Goal: Information Seeking & Learning: Learn about a topic

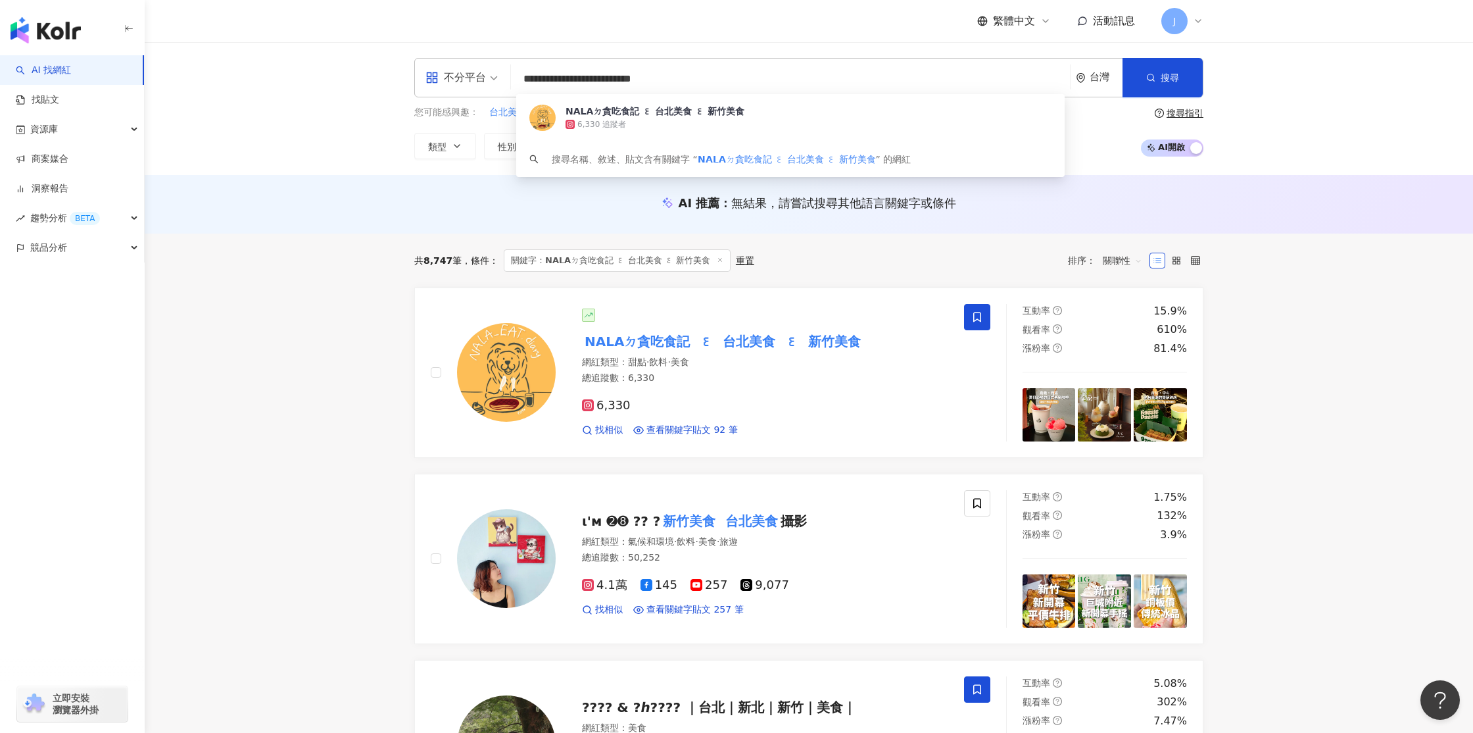
drag, startPoint x: 739, startPoint y: 81, endPoint x: 499, endPoint y: 72, distance: 240.3
click at [499, 72] on div "**********" at bounding box center [808, 77] width 789 height 39
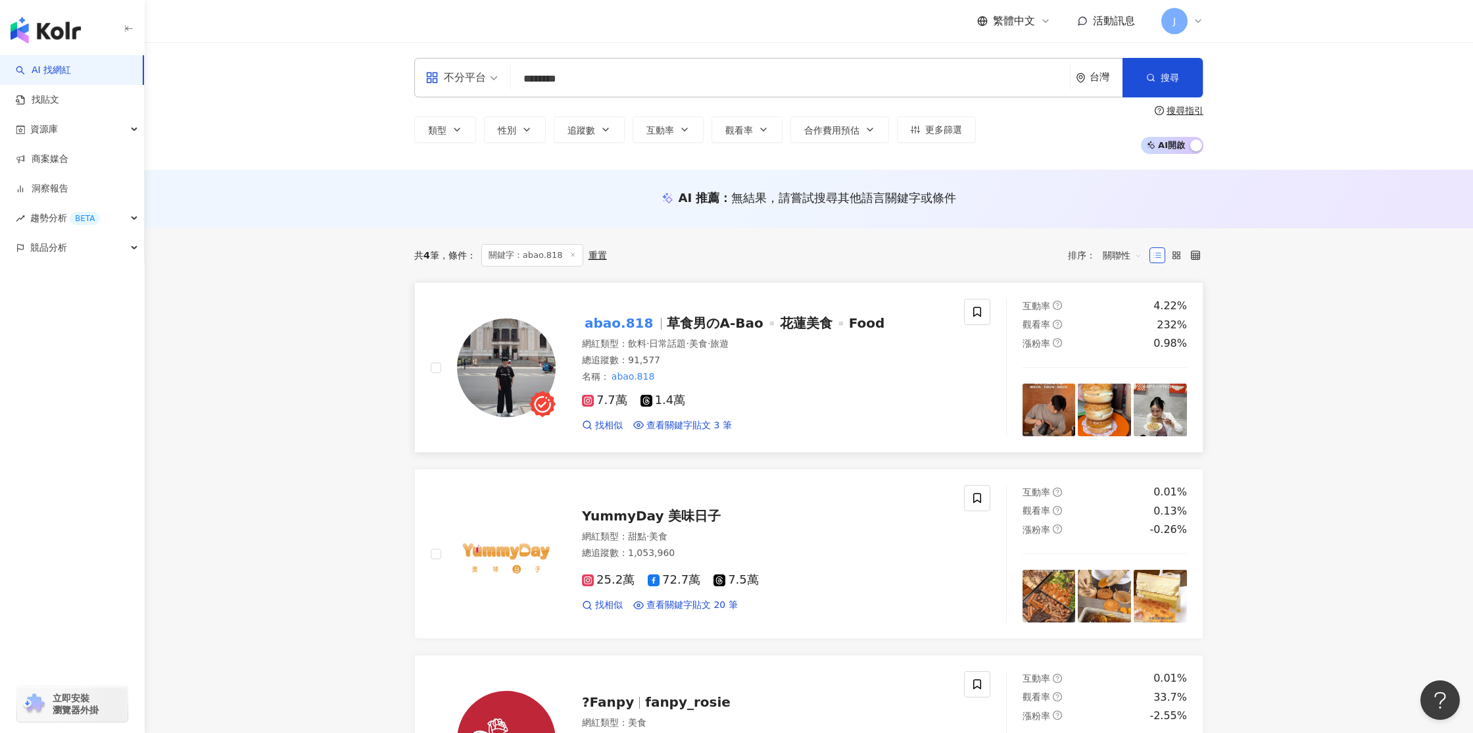
click at [630, 324] on mark "abao.818" at bounding box center [619, 322] width 74 height 21
click at [534, 358] on img at bounding box center [506, 367] width 99 height 99
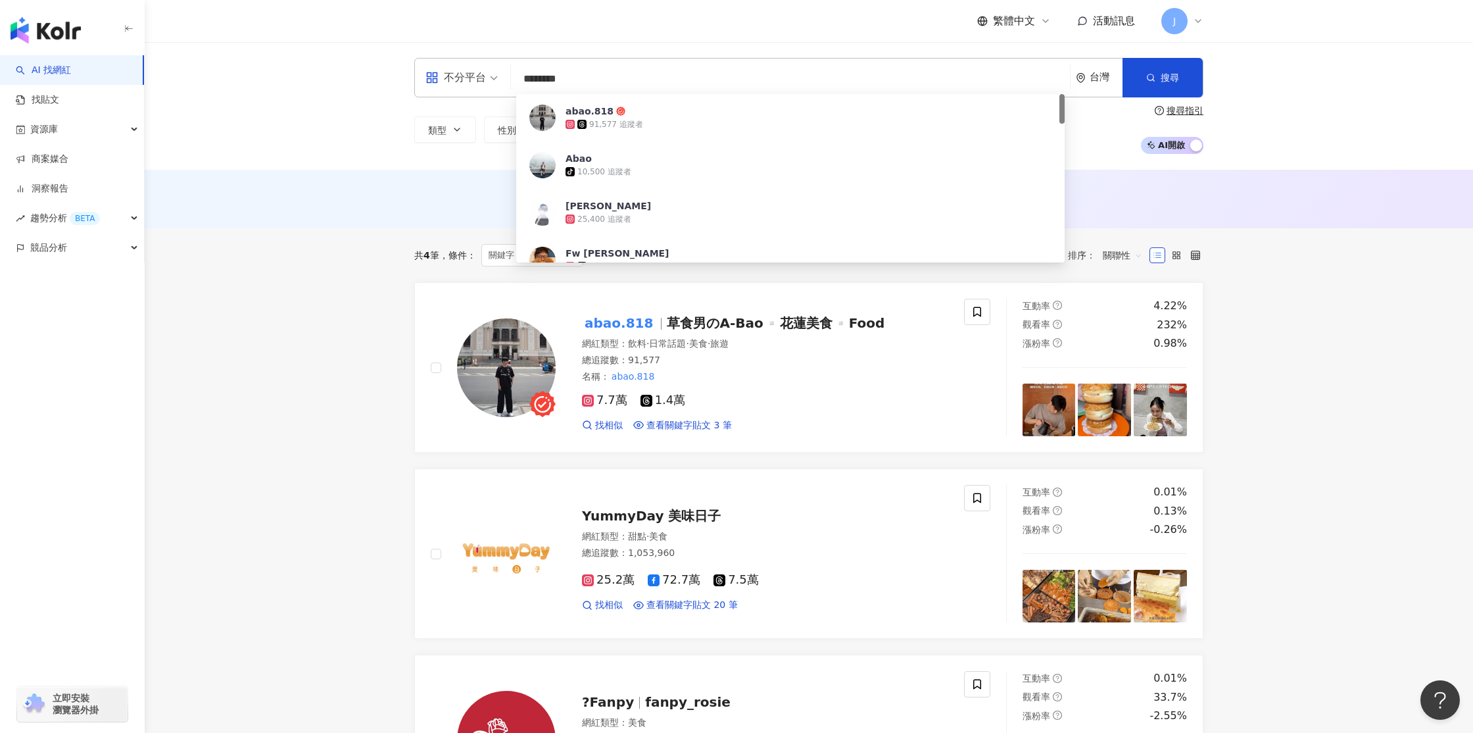
drag, startPoint x: 599, startPoint y: 78, endPoint x: 519, endPoint y: 79, distance: 80.3
click at [519, 79] on input "********" at bounding box center [790, 78] width 549 height 25
paste input "**"
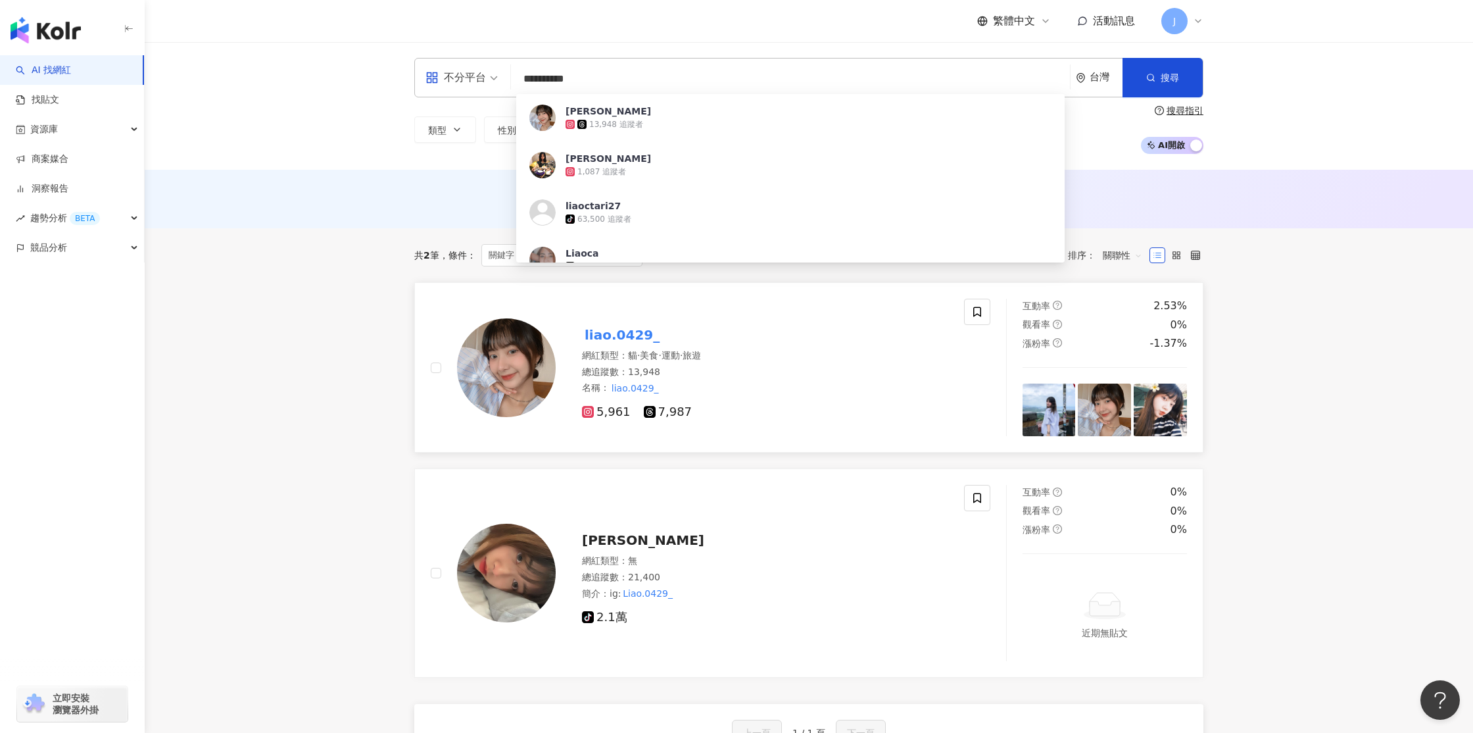
click at [509, 375] on img at bounding box center [506, 367] width 99 height 99
drag, startPoint x: 595, startPoint y: 84, endPoint x: 495, endPoint y: 79, distance: 100.1
click at [495, 79] on div "**********" at bounding box center [808, 77] width 789 height 39
paste input "*"
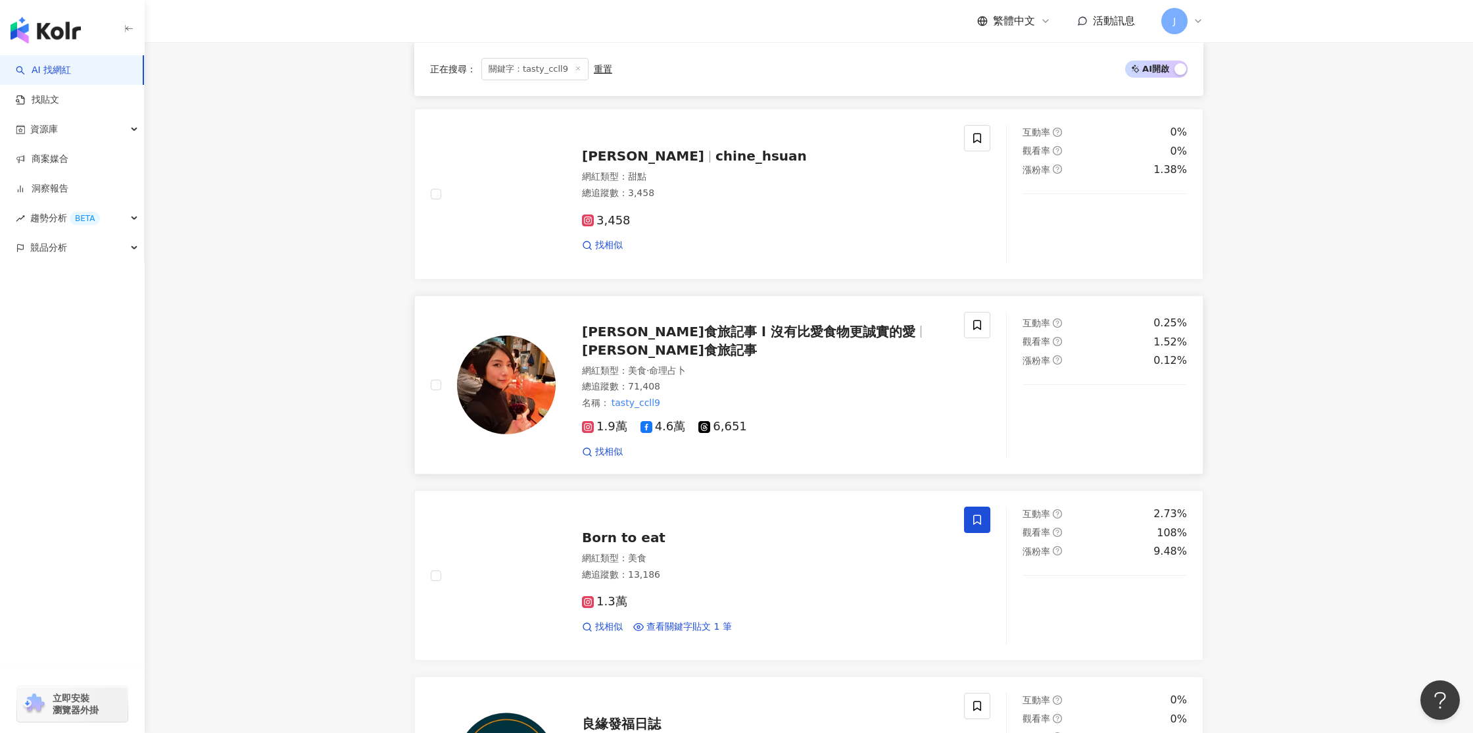
scroll to position [927, 0]
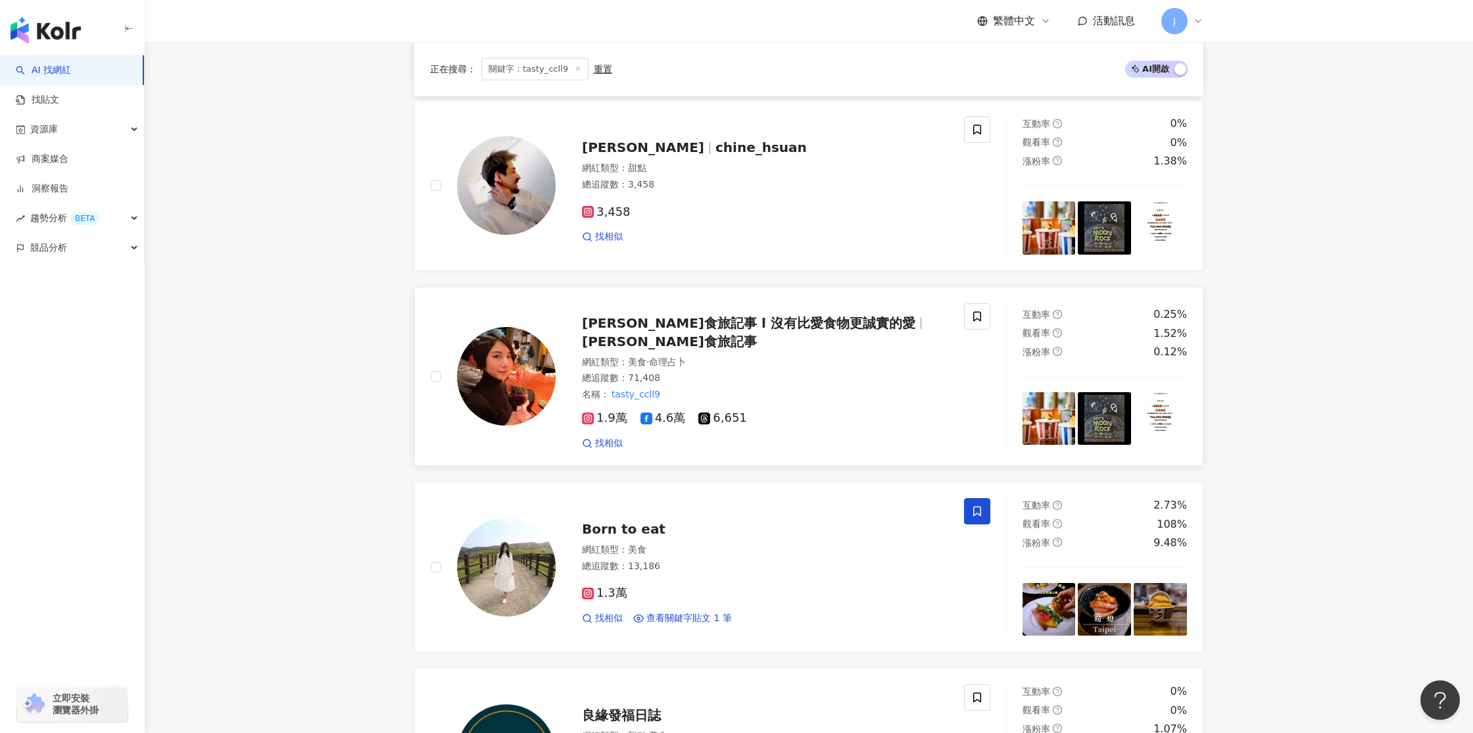
click at [528, 368] on img at bounding box center [506, 376] width 99 height 99
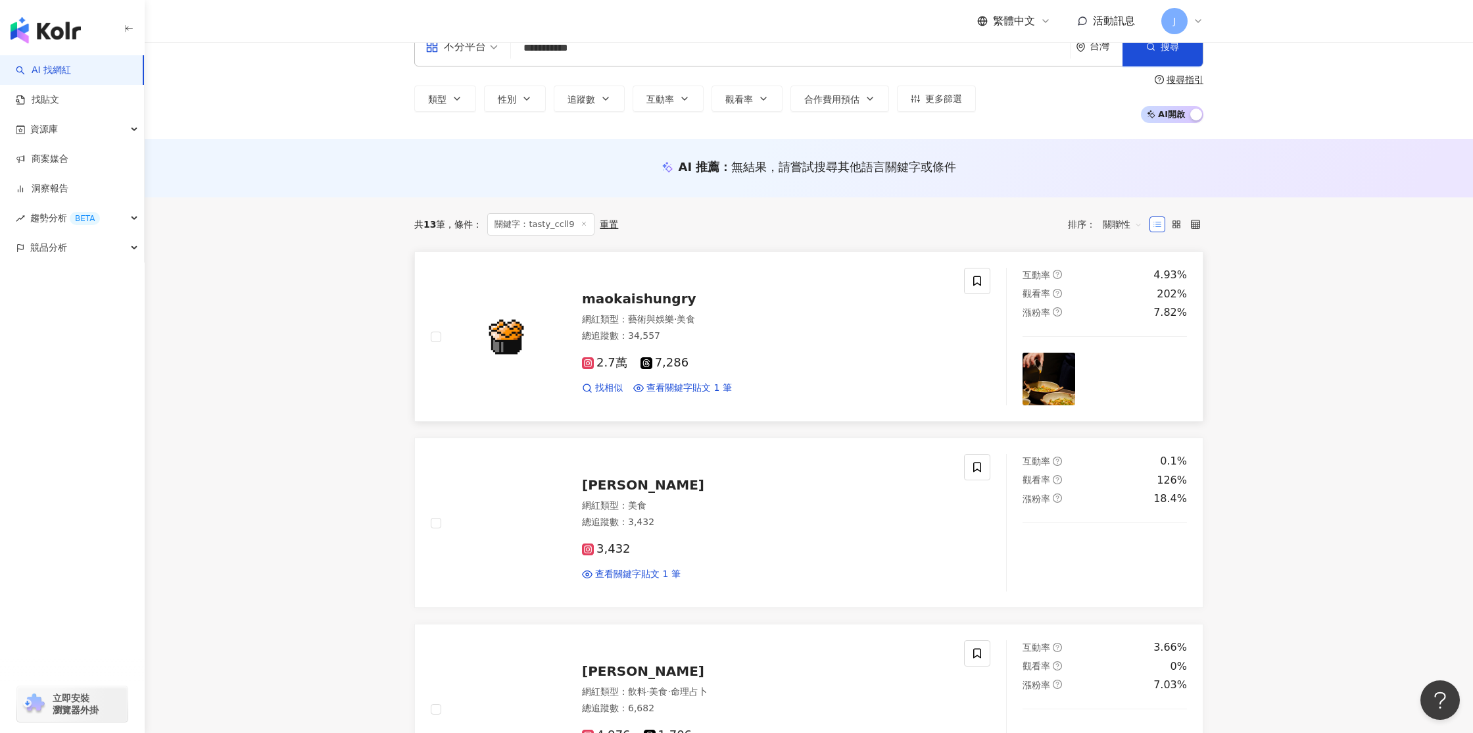
scroll to position [0, 0]
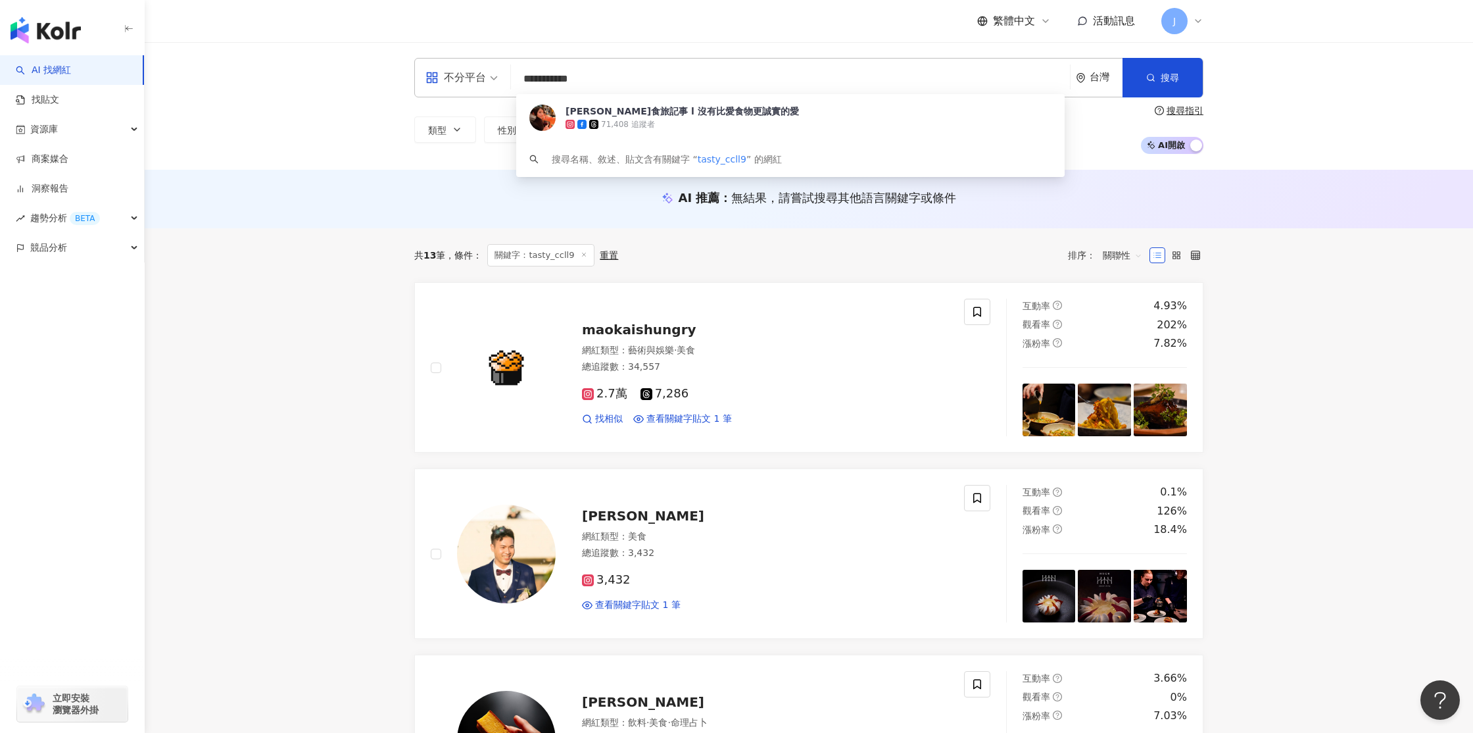
drag, startPoint x: 598, startPoint y: 83, endPoint x: 522, endPoint y: 80, distance: 75.7
click at [520, 82] on input "**********" at bounding box center [790, 78] width 549 height 25
paste input "**"
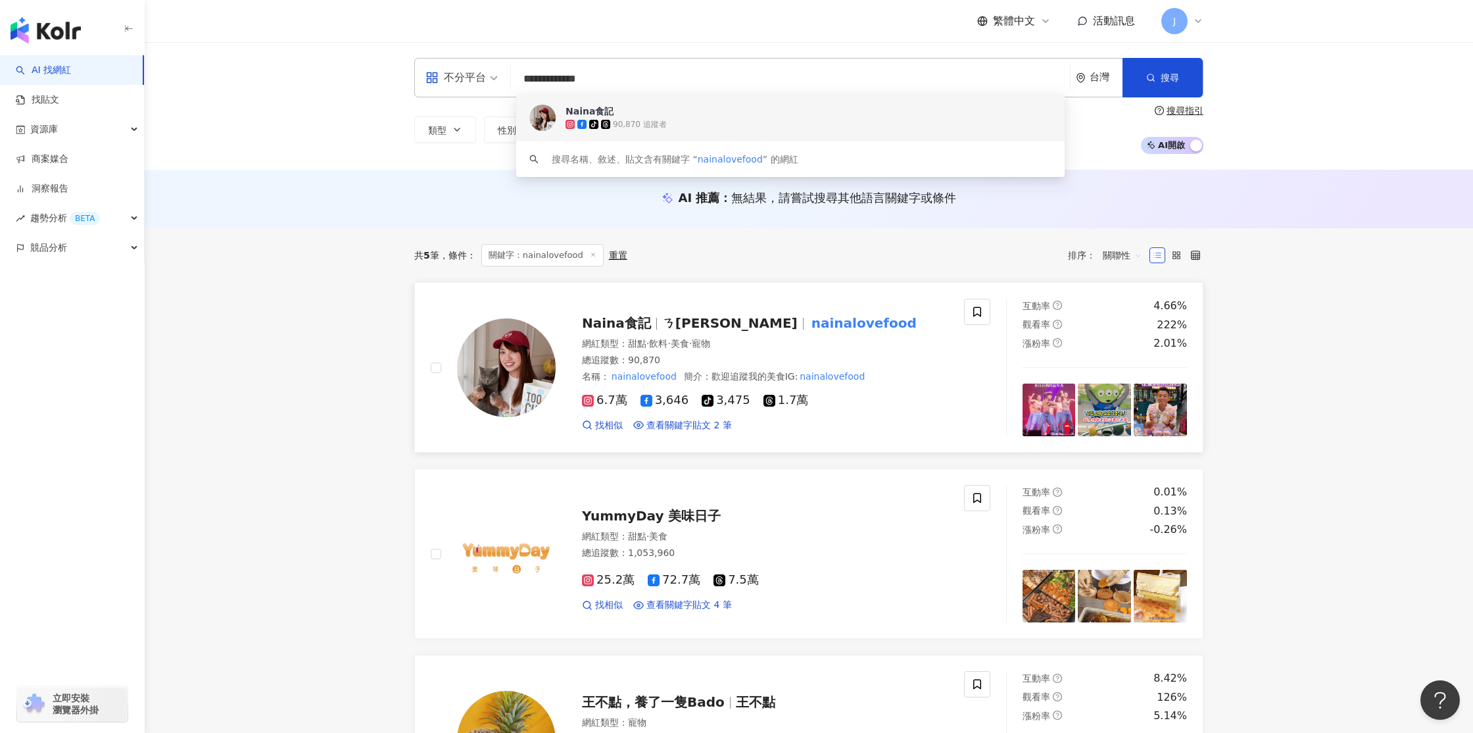
type input "**********"
click at [505, 365] on img at bounding box center [506, 367] width 99 height 99
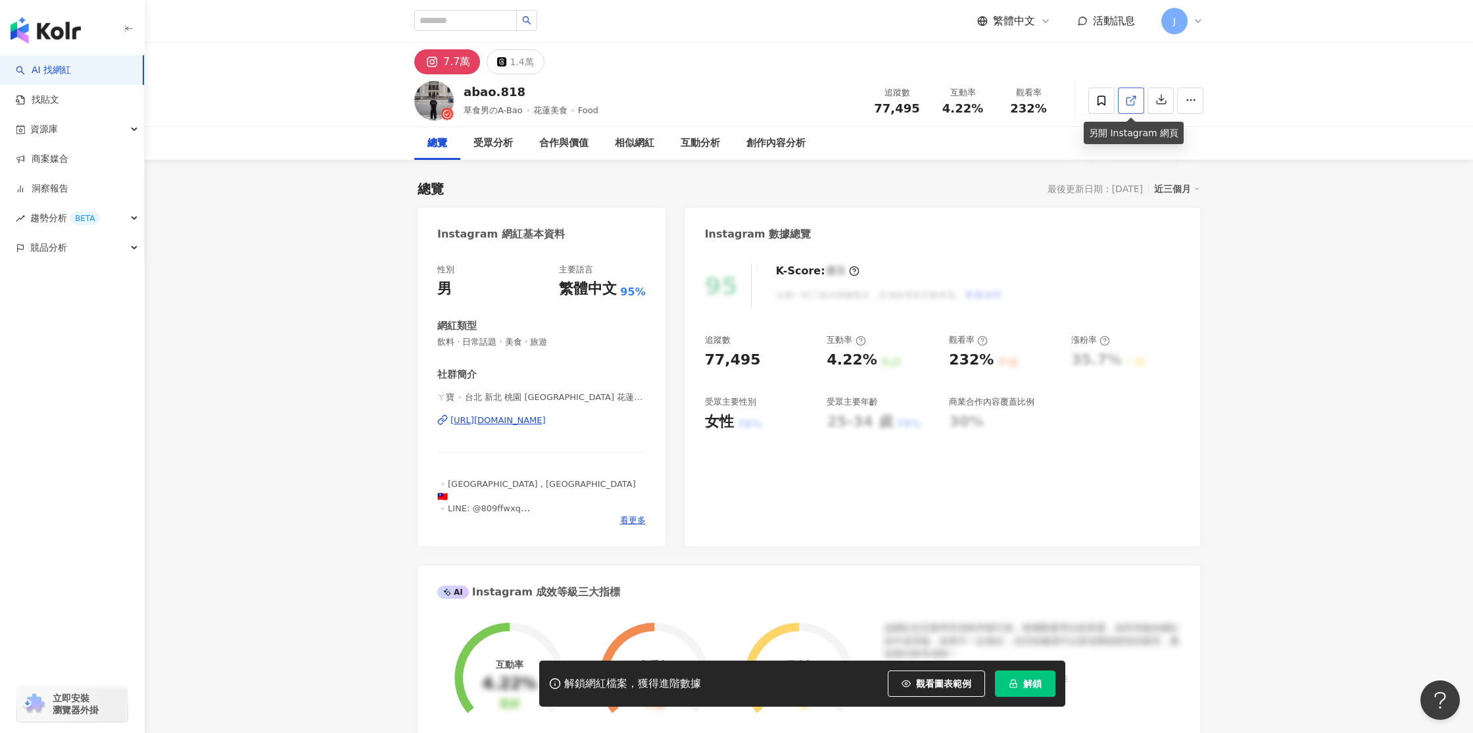
click at [1133, 103] on icon at bounding box center [1131, 101] width 12 height 12
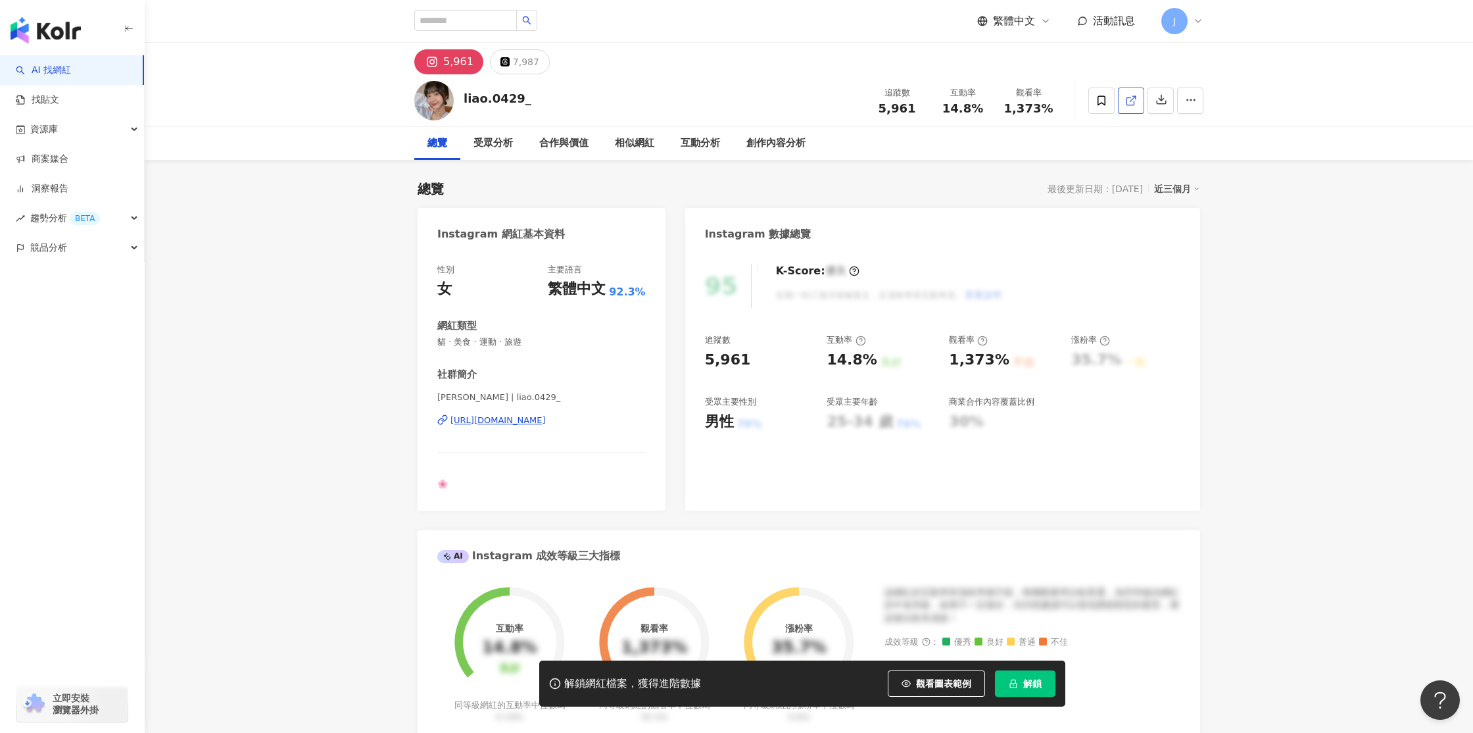
click at [1131, 102] on icon at bounding box center [1131, 101] width 12 height 12
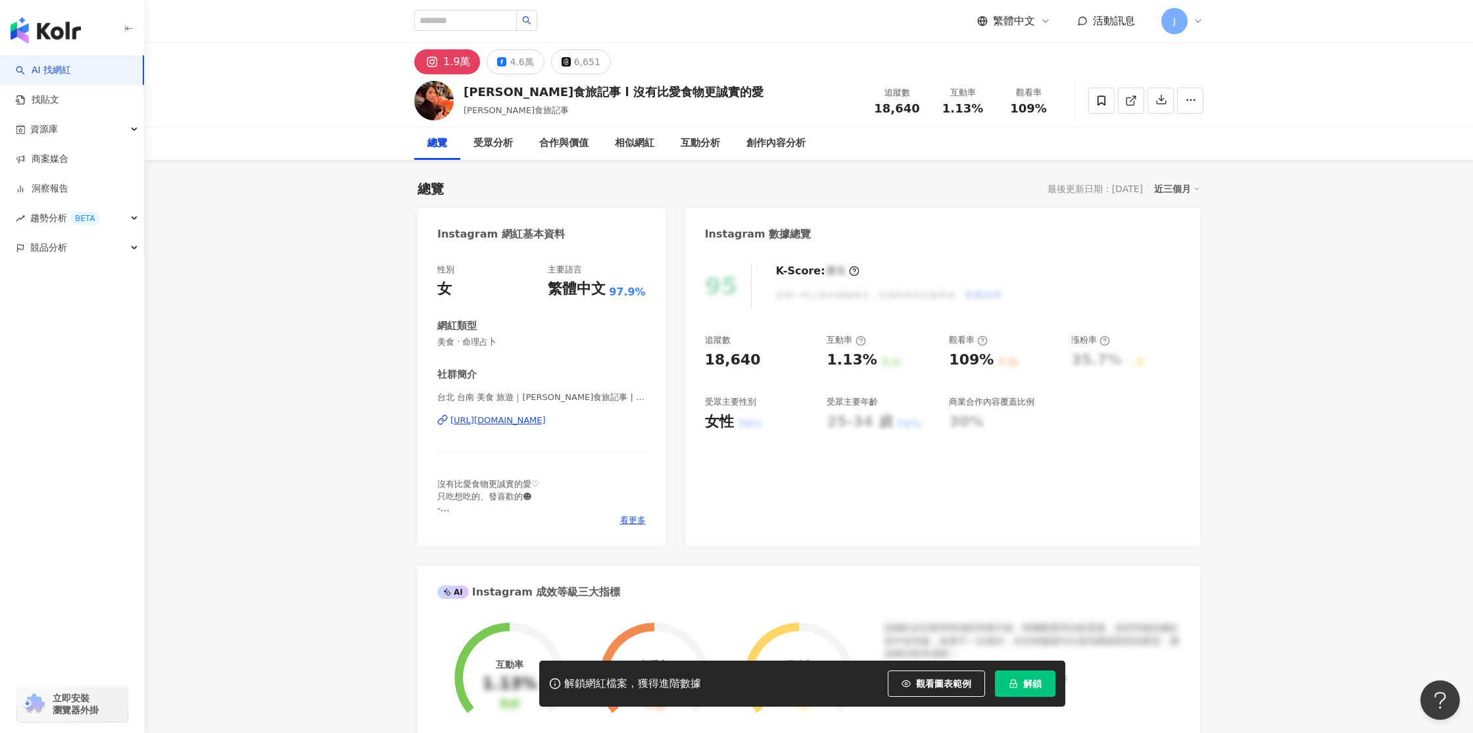
scroll to position [2, 0]
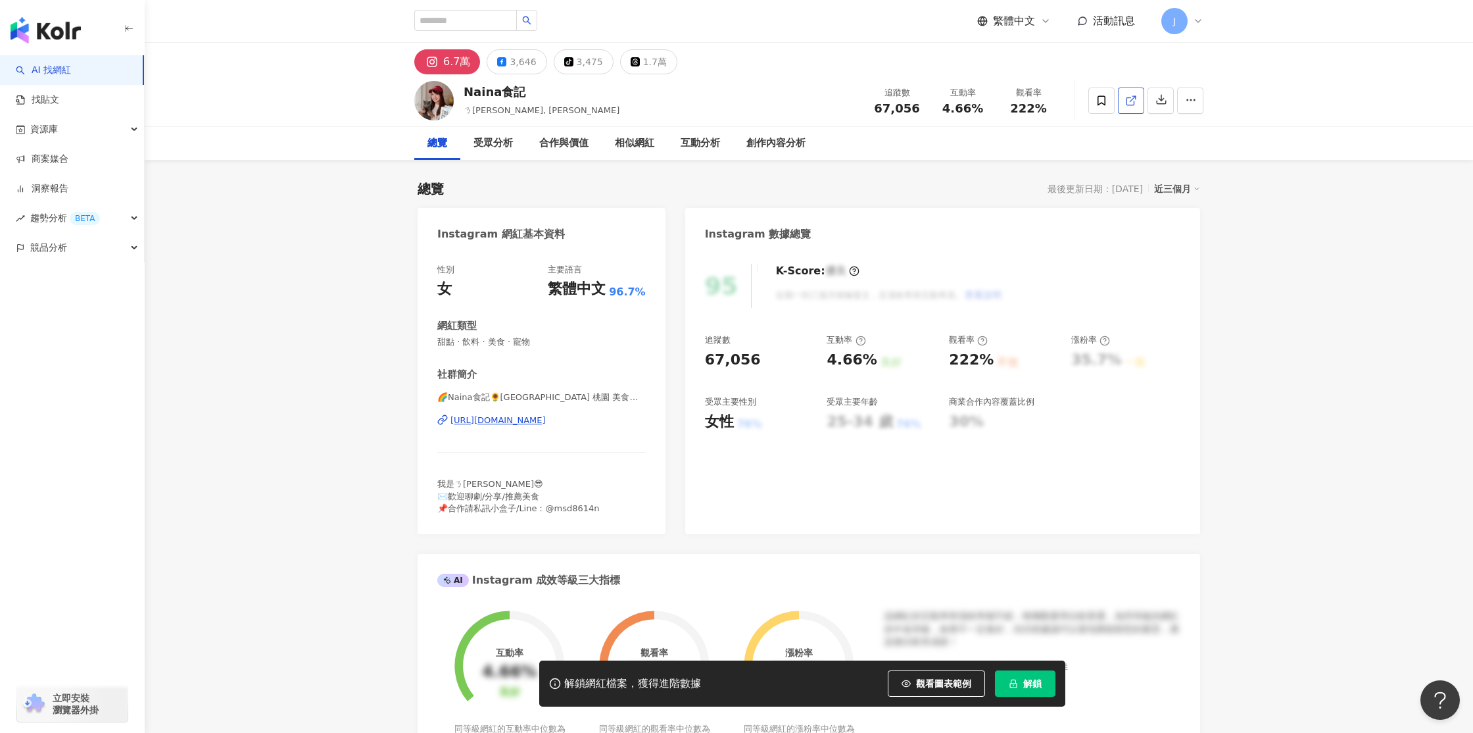
click at [1131, 102] on icon at bounding box center [1131, 101] width 12 height 12
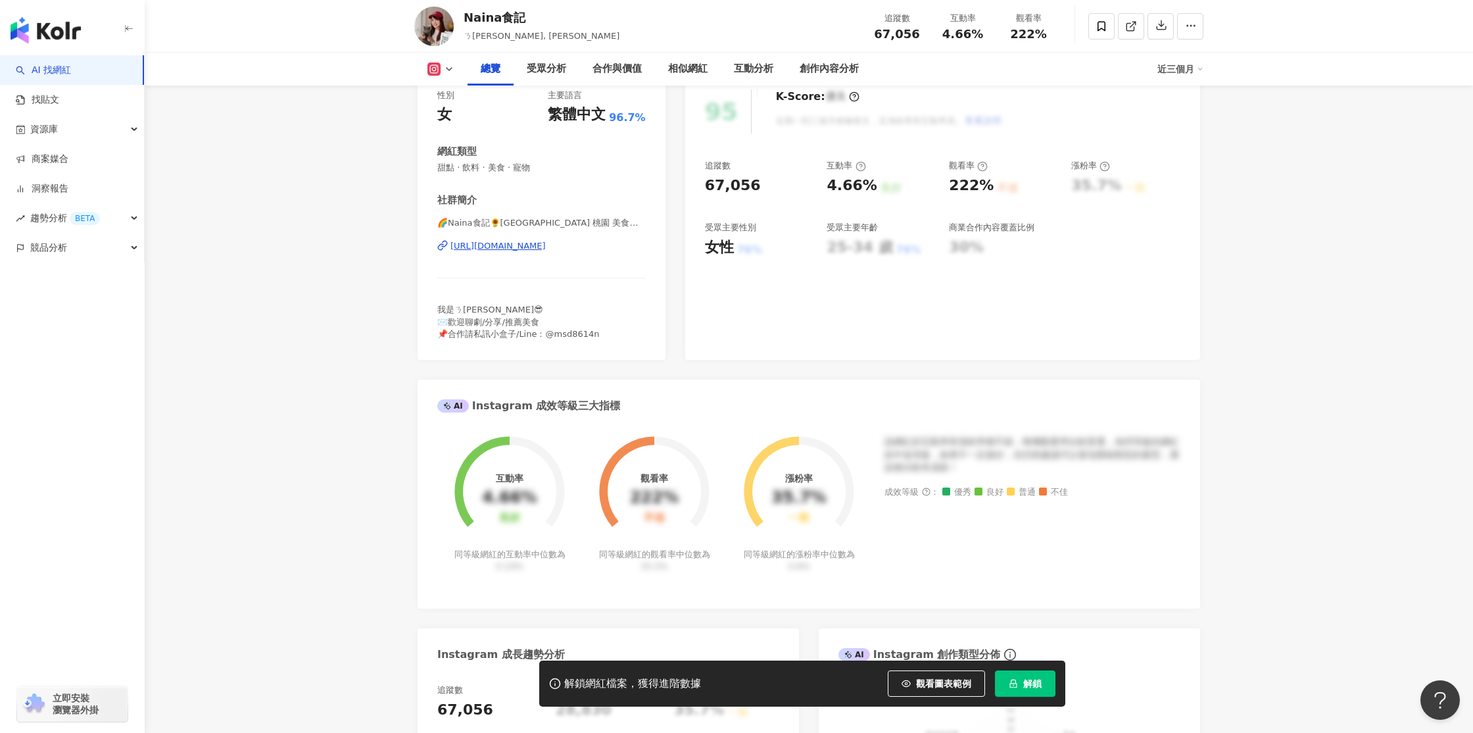
scroll to position [180, 0]
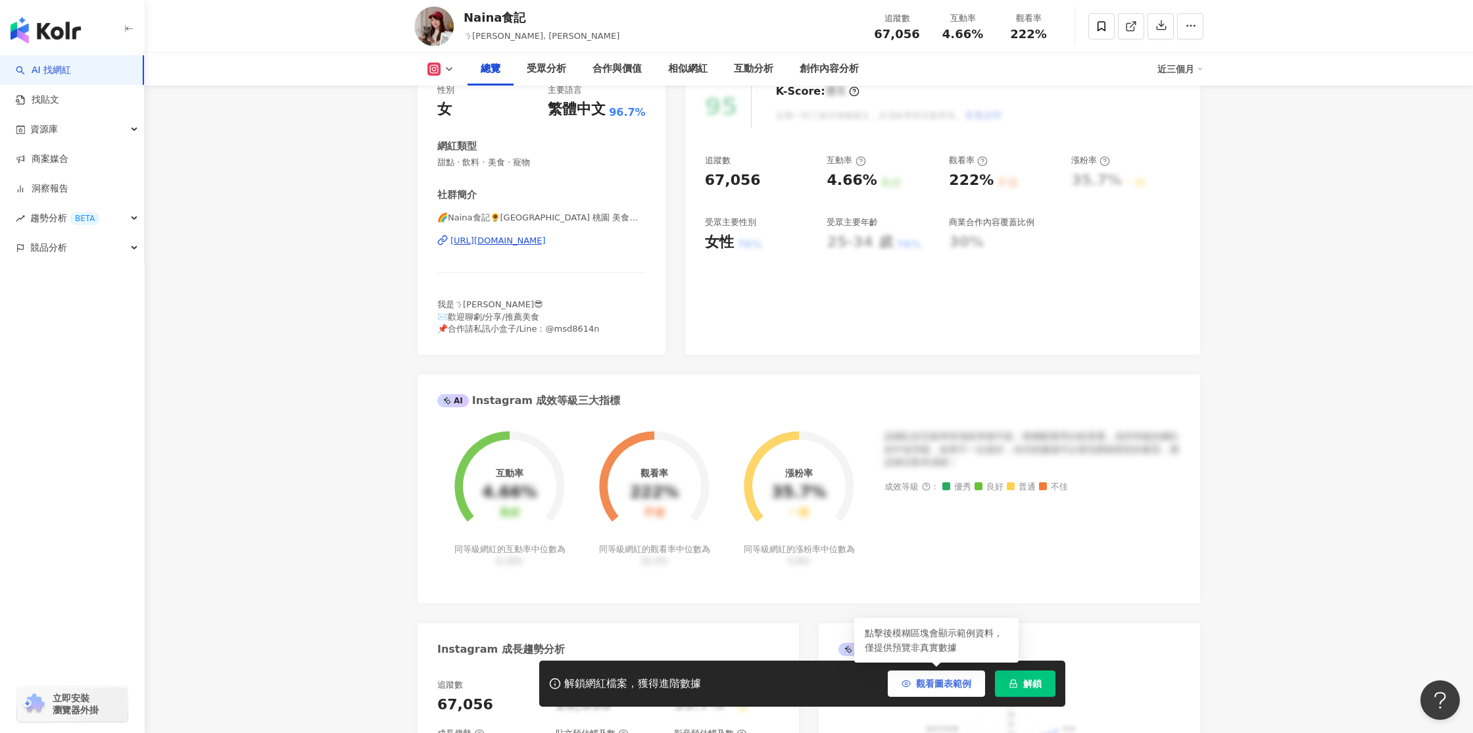
click at [919, 693] on button "觀看圖表範例" at bounding box center [936, 683] width 97 height 26
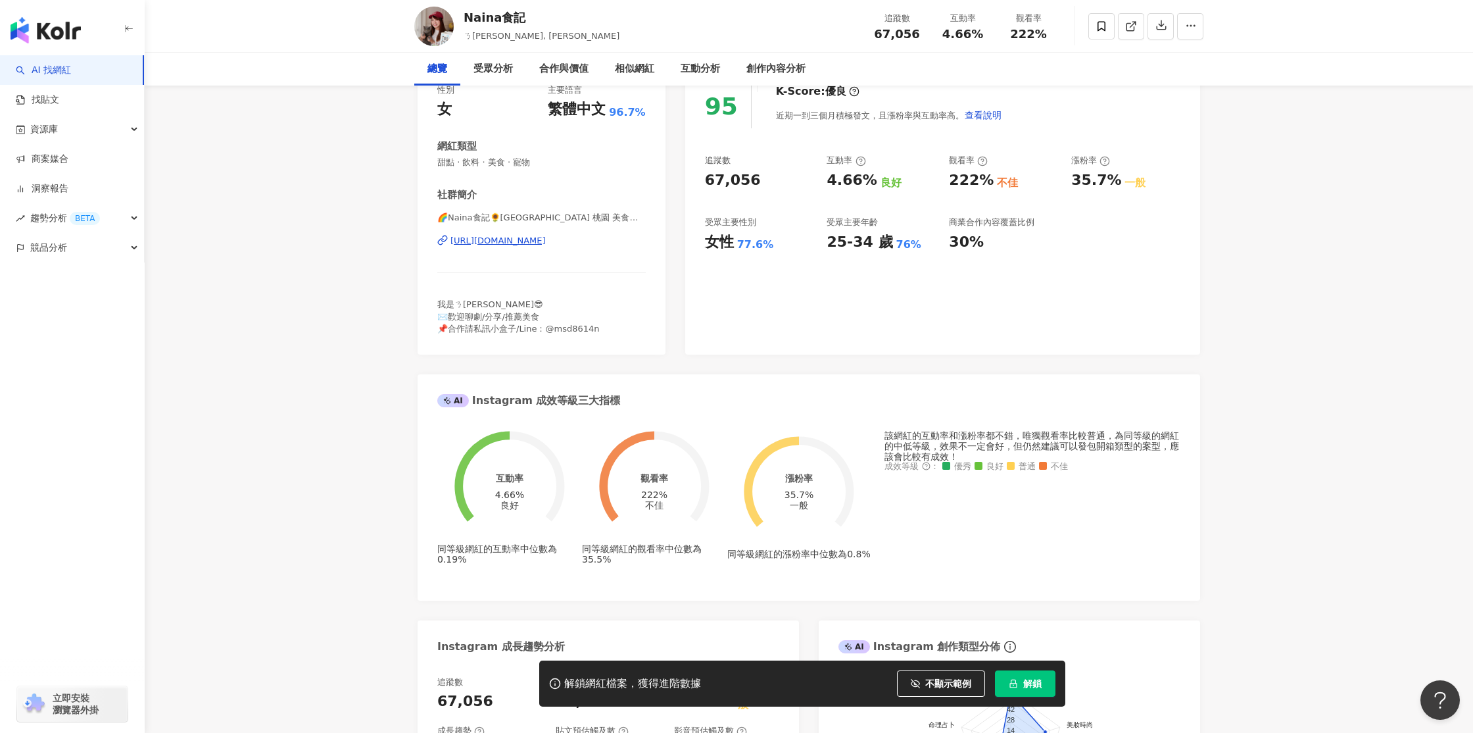
scroll to position [0, 0]
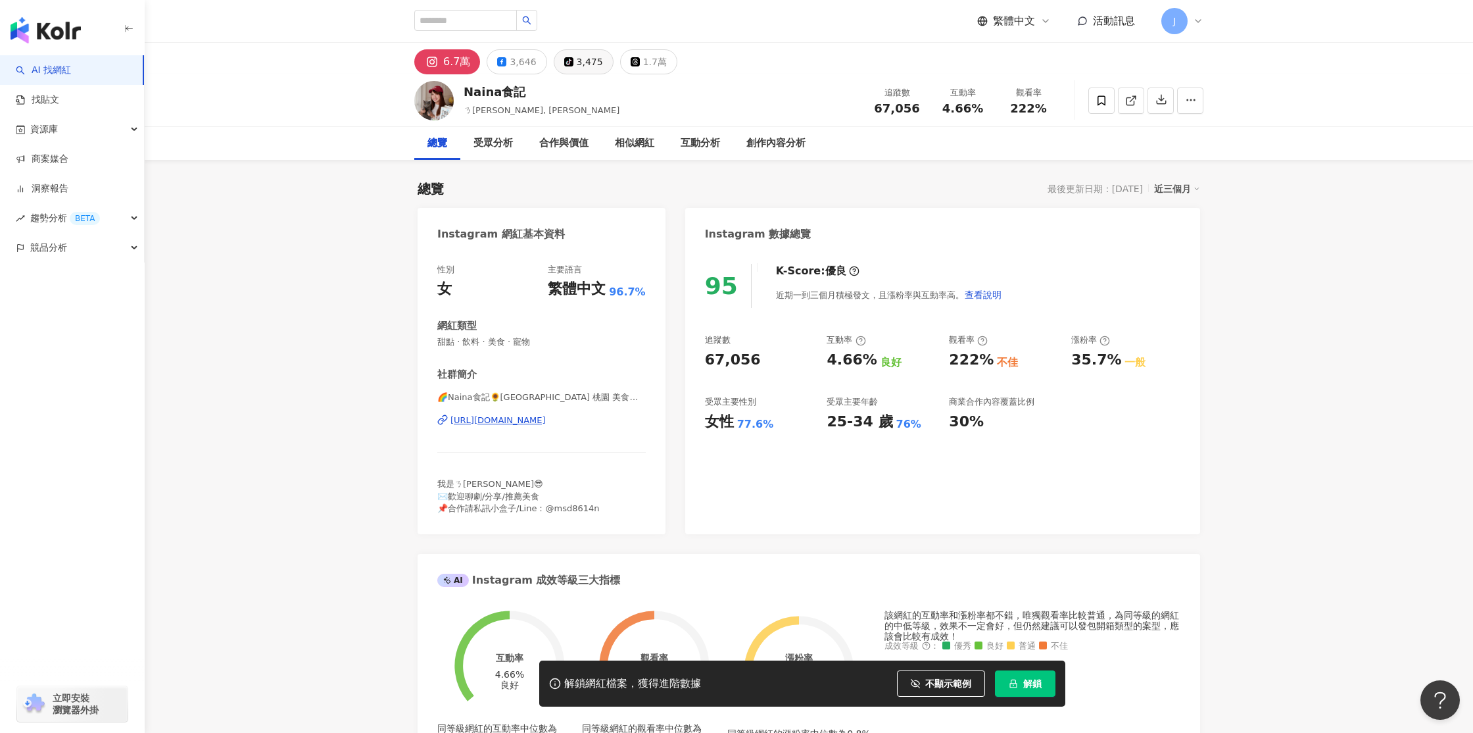
click at [592, 64] on div "3,475" at bounding box center [590, 62] width 26 height 18
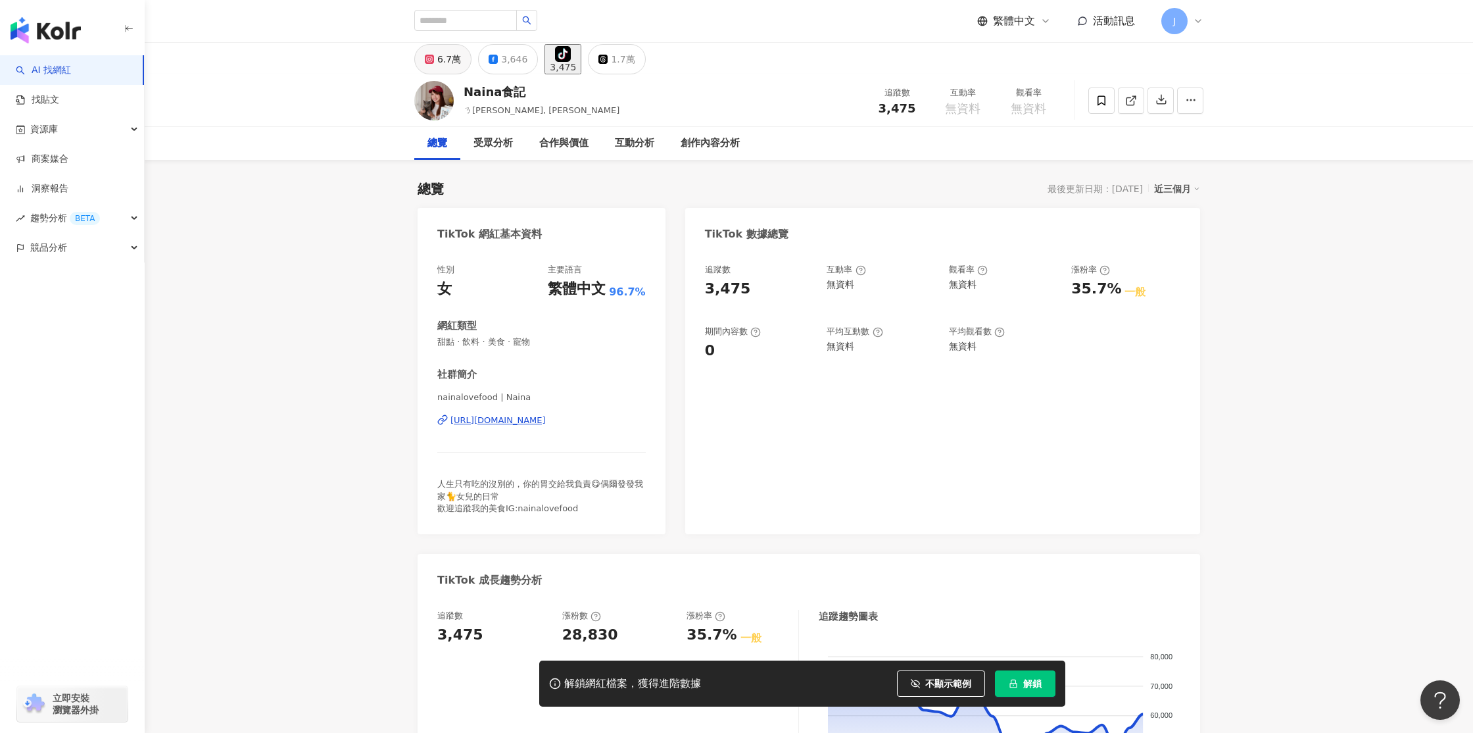
click at [457, 68] on div "6.7萬" at bounding box center [449, 59] width 24 height 18
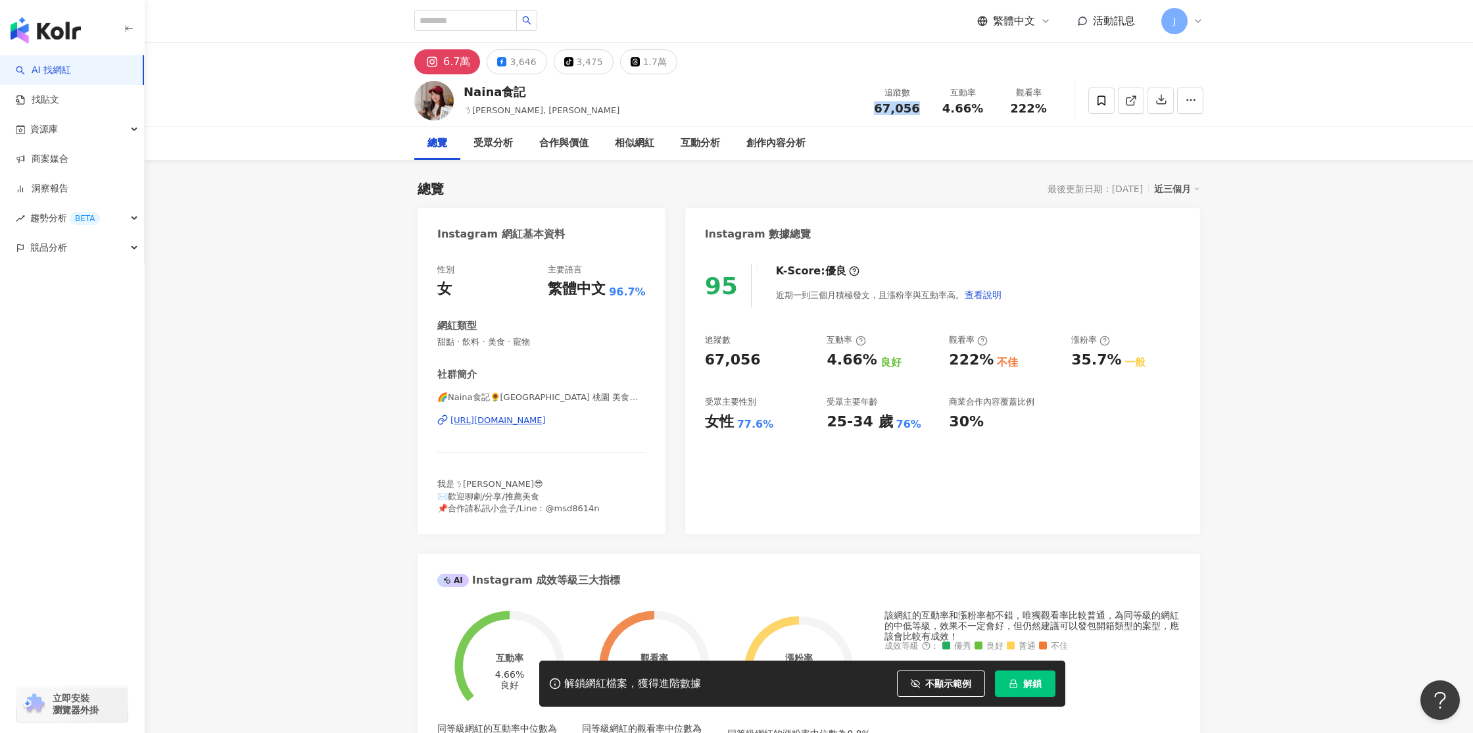
drag, startPoint x: 878, startPoint y: 111, endPoint x: 922, endPoint y: 111, distance: 44.1
click at [922, 111] on div "追蹤數 67,056" at bounding box center [897, 100] width 66 height 28
copy span "67,056"
drag, startPoint x: 947, startPoint y: 108, endPoint x: 975, endPoint y: 114, distance: 28.3
click at [947, 108] on span "4.66%" at bounding box center [963, 108] width 41 height 13
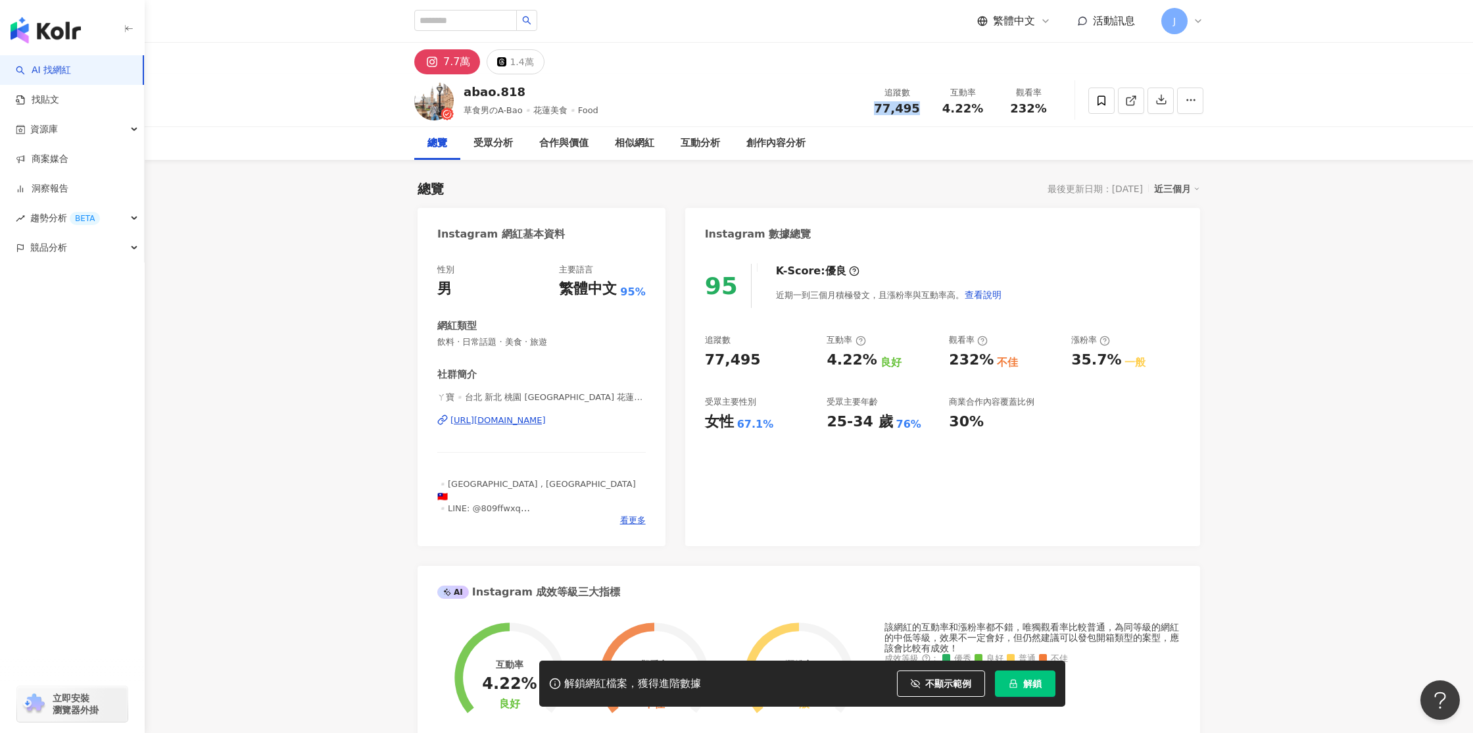
drag, startPoint x: 877, startPoint y: 109, endPoint x: 914, endPoint y: 111, distance: 36.9
click at [914, 111] on div "77,495" at bounding box center [897, 108] width 50 height 13
copy span "77,495"
drag, startPoint x: 509, startPoint y: 93, endPoint x: 519, endPoint y: 94, distance: 9.9
click at [519, 94] on div "abao.818" at bounding box center [531, 92] width 135 height 16
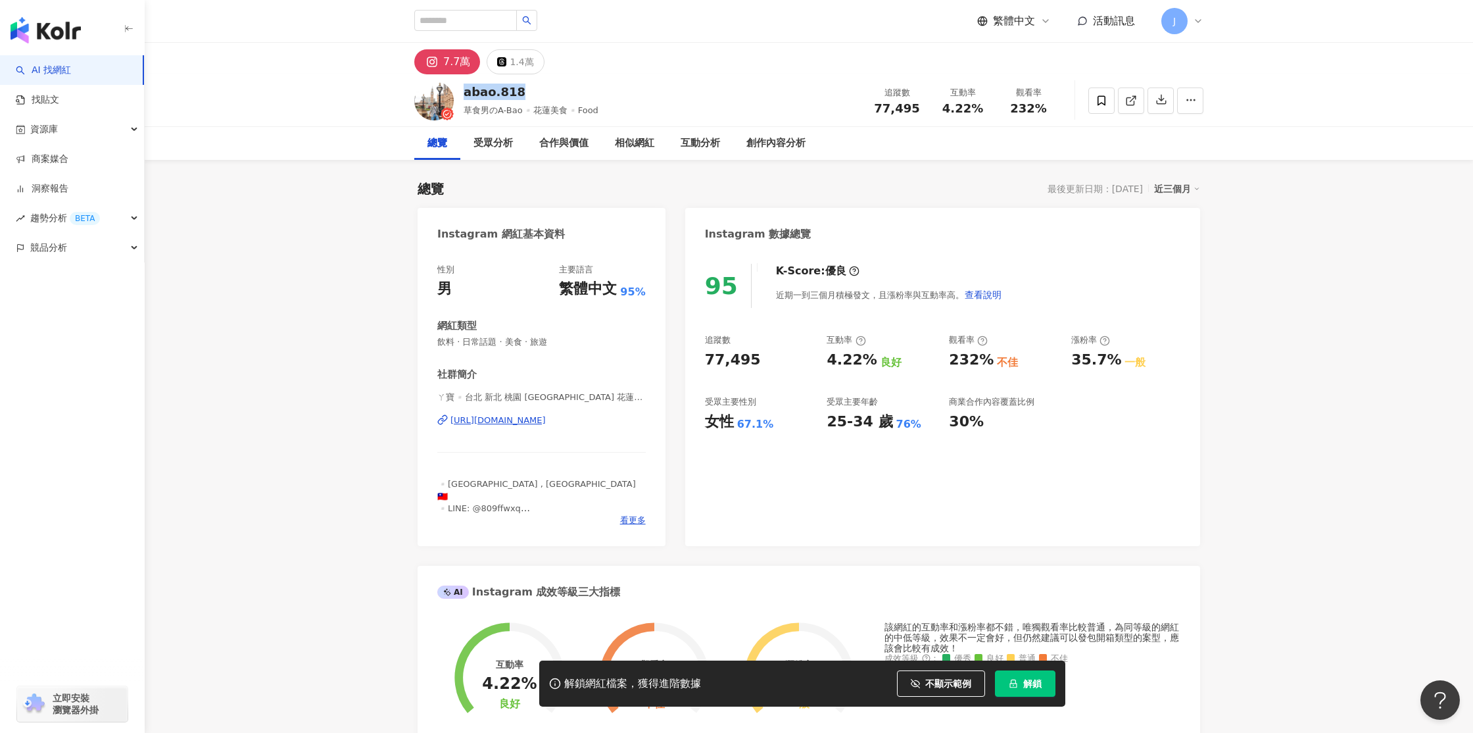
copy div "abao.818"
drag, startPoint x: 946, startPoint y: 111, endPoint x: 977, endPoint y: 111, distance: 30.9
click at [977, 111] on span "4.22%" at bounding box center [963, 108] width 41 height 13
copy span "4.22%"
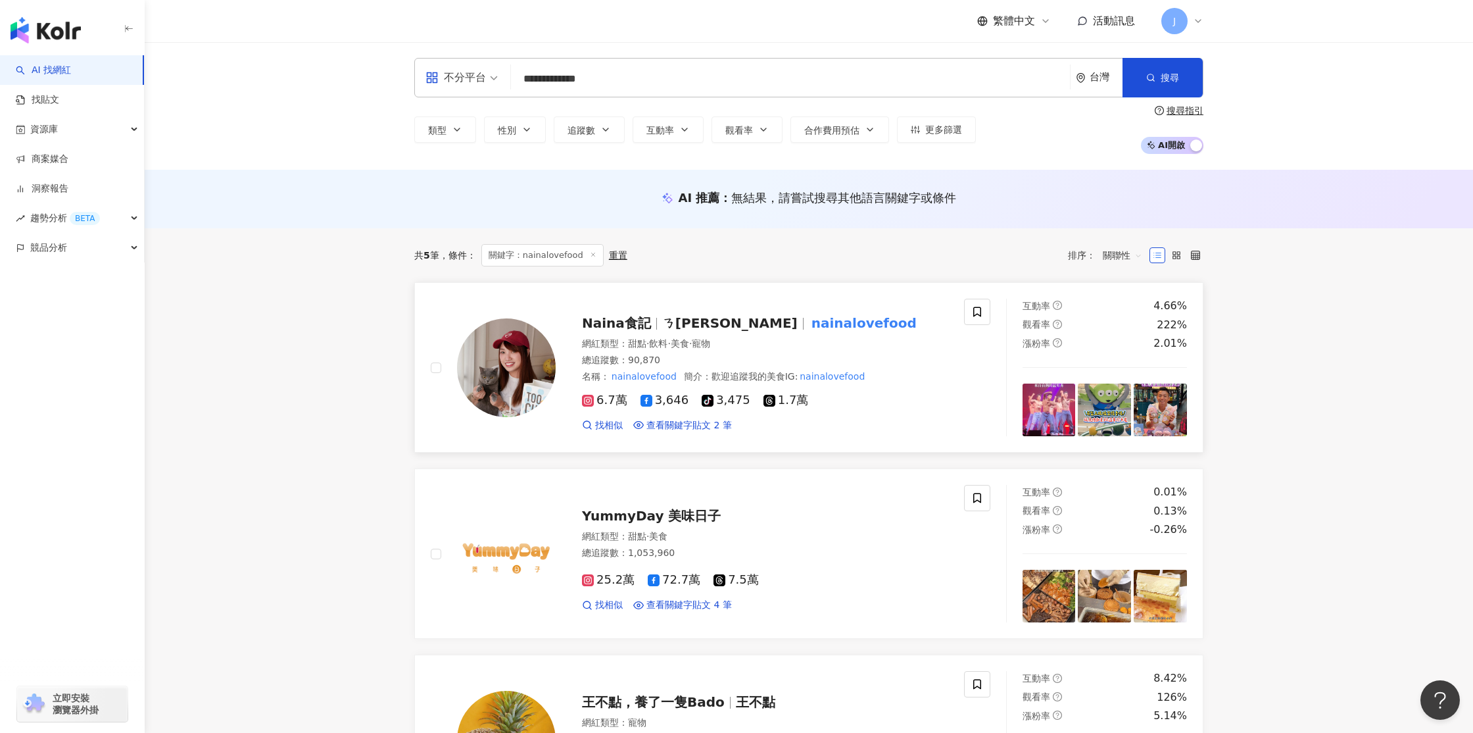
click at [613, 322] on span "Naina食記" at bounding box center [616, 323] width 69 height 16
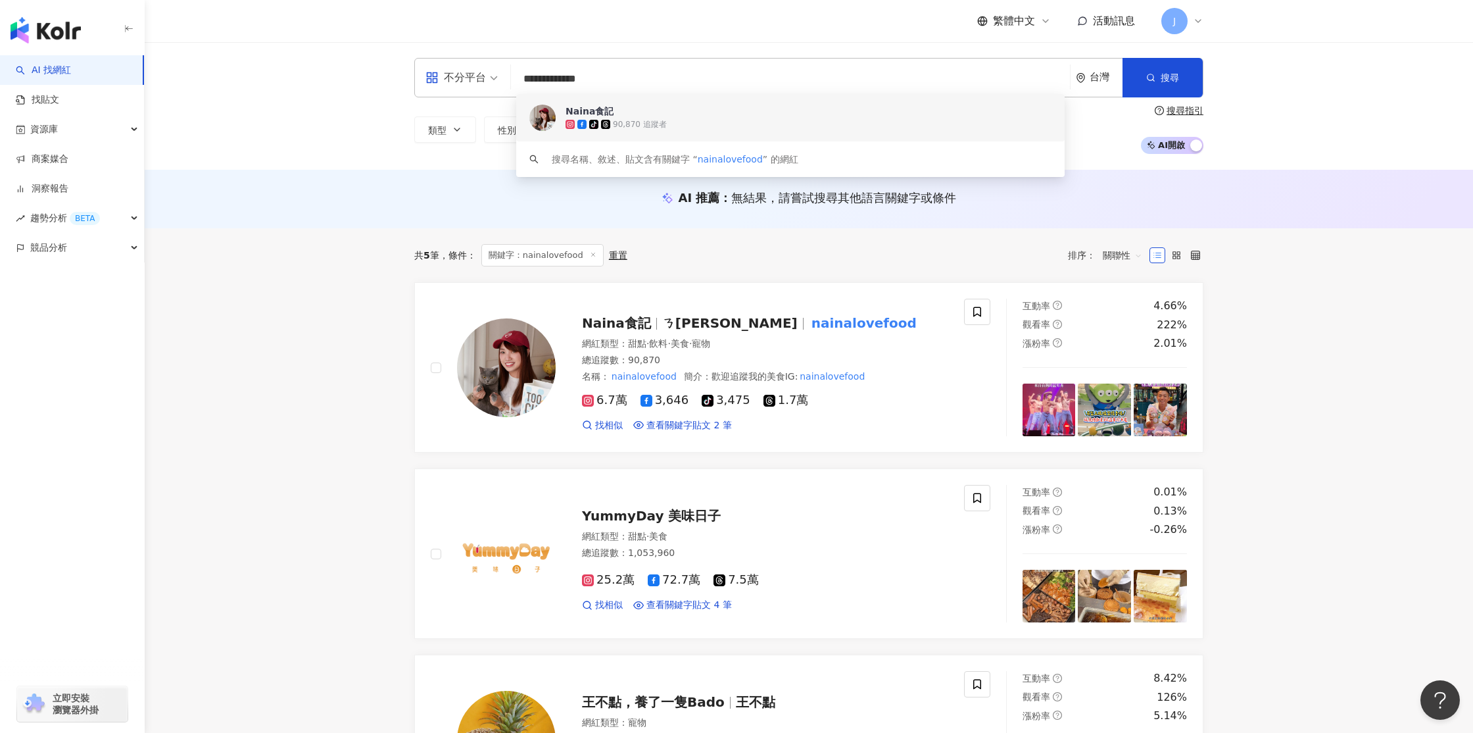
drag, startPoint x: 630, startPoint y: 75, endPoint x: 500, endPoint y: 79, distance: 129.6
click at [500, 79] on div "**********" at bounding box center [808, 77] width 789 height 39
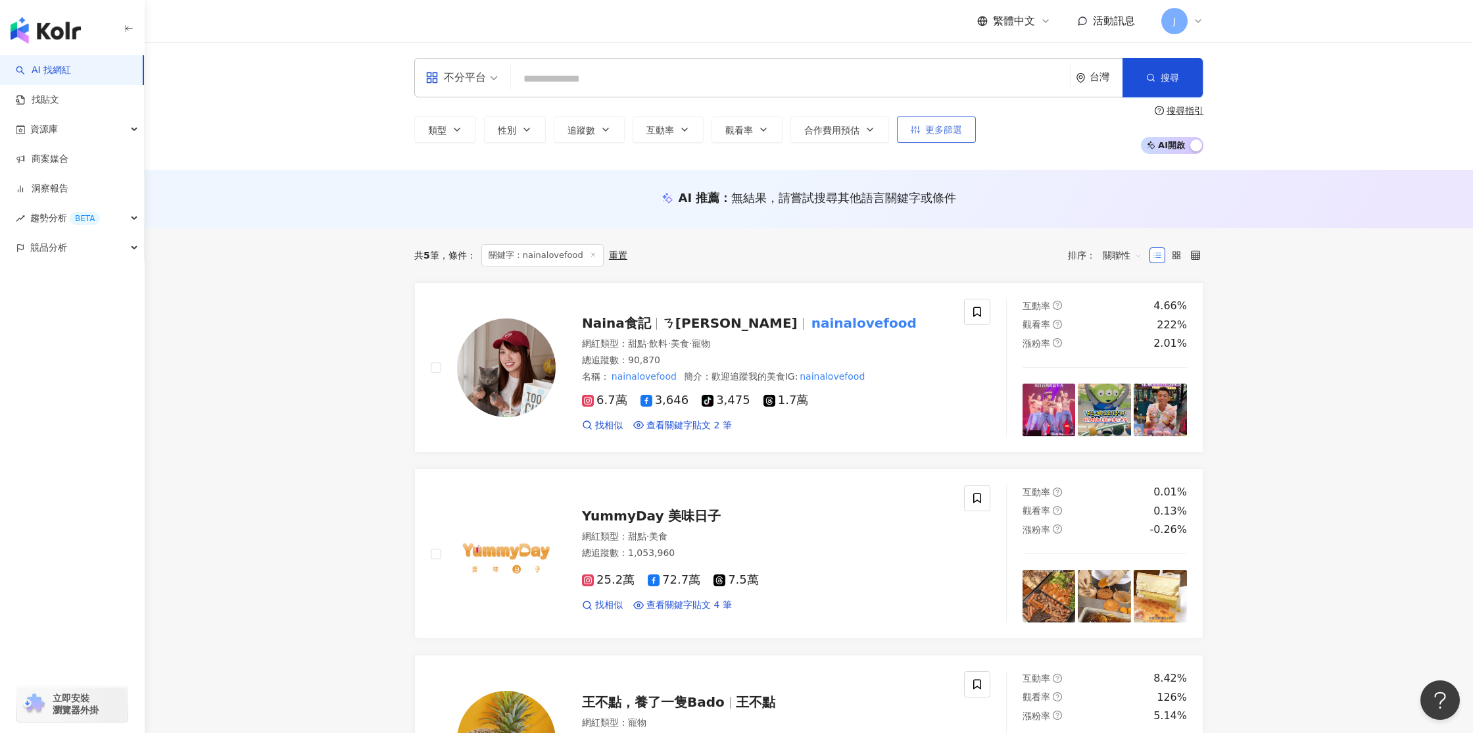
click at [940, 130] on span "更多篩選" at bounding box center [944, 129] width 37 height 11
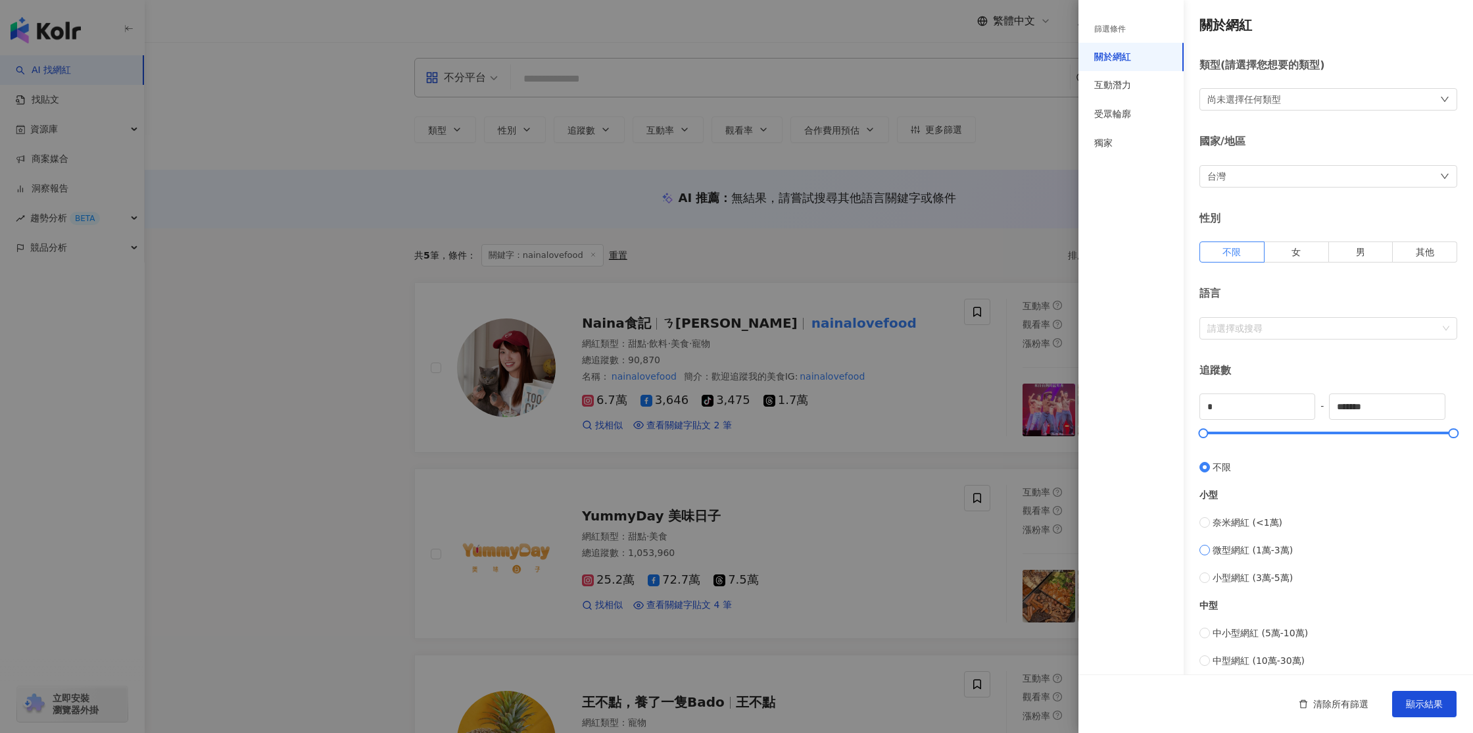
click at [1233, 543] on span "微型網紅 (1萬-3萬)" at bounding box center [1253, 550] width 80 height 14
type input "*****"
click at [1437, 703] on span "顯示結果" at bounding box center [1424, 704] width 37 height 11
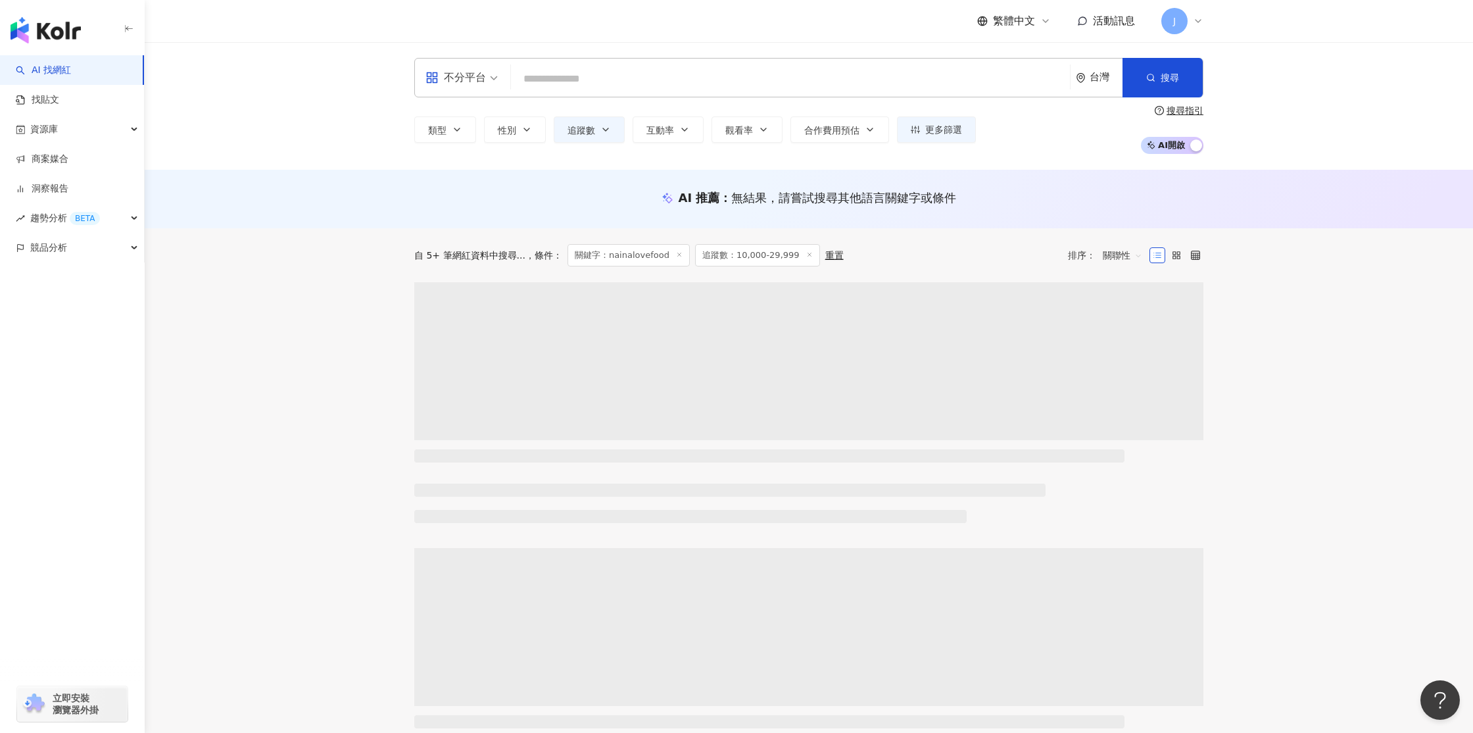
click at [560, 84] on input "search" at bounding box center [790, 78] width 549 height 25
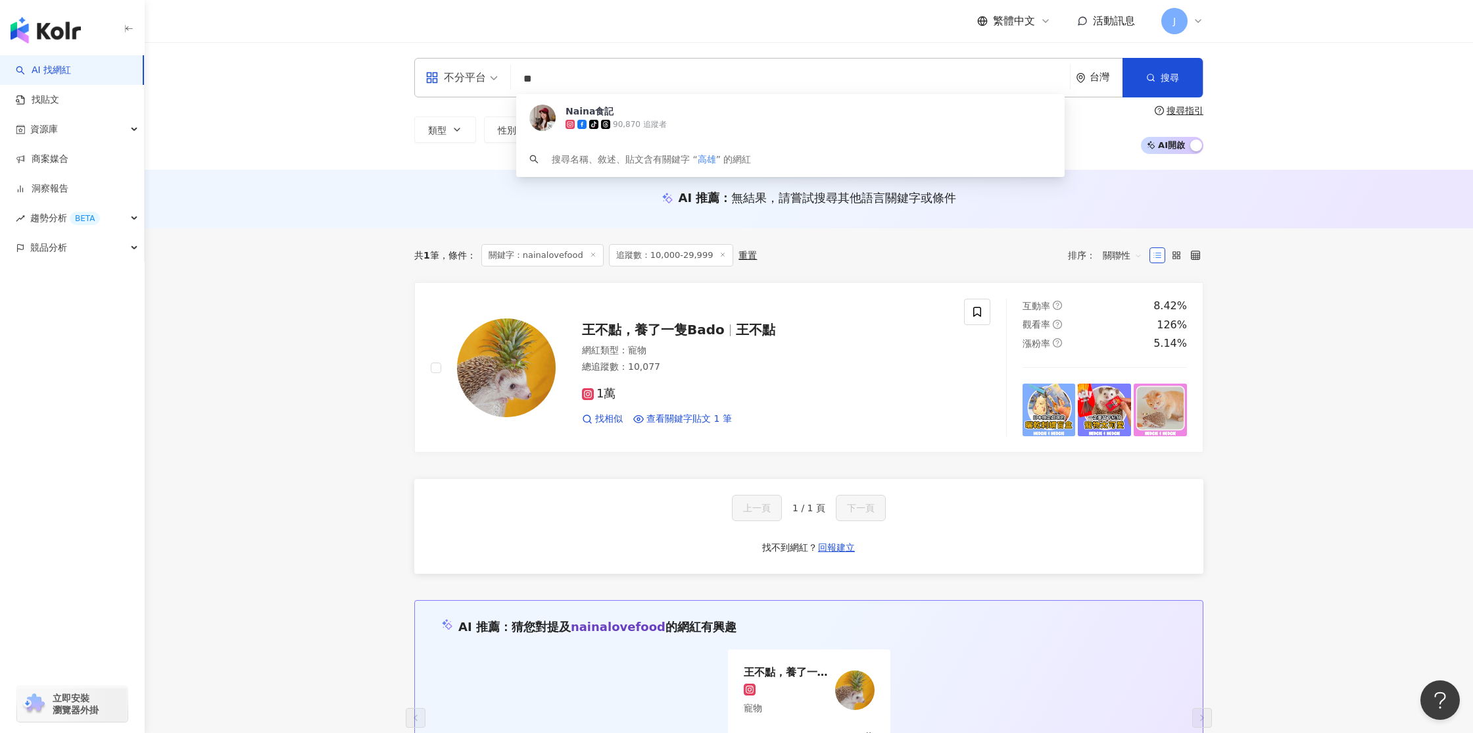
type input "*"
click at [913, 135] on button "更多篩選" at bounding box center [936, 129] width 79 height 26
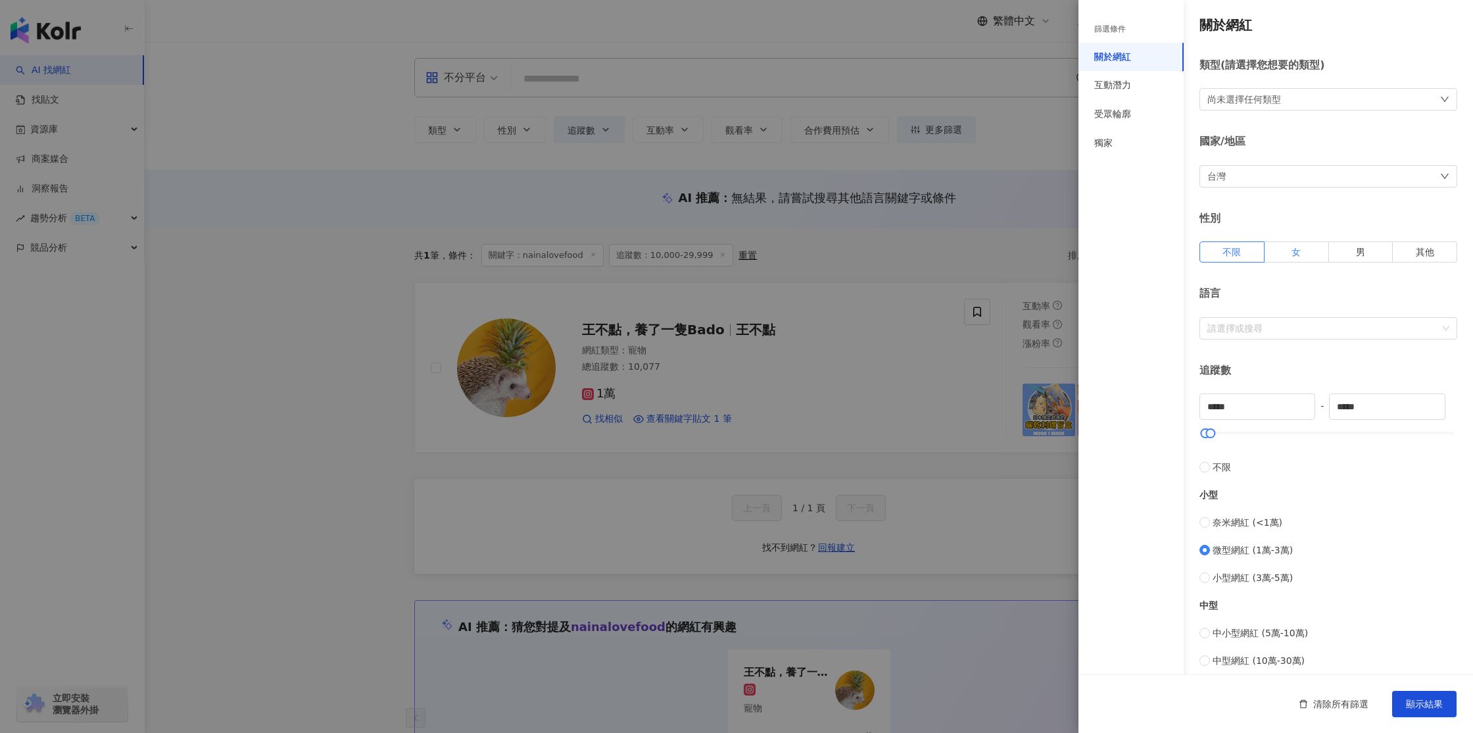
click at [1294, 247] on span "女" at bounding box center [1296, 252] width 9 height 11
click at [1312, 99] on div "尚未選擇任何類型" at bounding box center [1329, 99] width 258 height 22
click at [1185, 172] on div "關於網紅 類型 ( 請選擇您想要的類型 ) 尚未選擇任何類型 藝術與娛樂 美妝時尚 氣候和環境 日常話題 教育與學習 家庭 財經 美食 命理占卜 遊戲 法政社…" at bounding box center [1276, 467] width 395 height 935
click at [1285, 178] on div "台灣" at bounding box center [1329, 176] width 258 height 22
click at [1256, 265] on div "台灣" at bounding box center [1328, 265] width 239 height 24
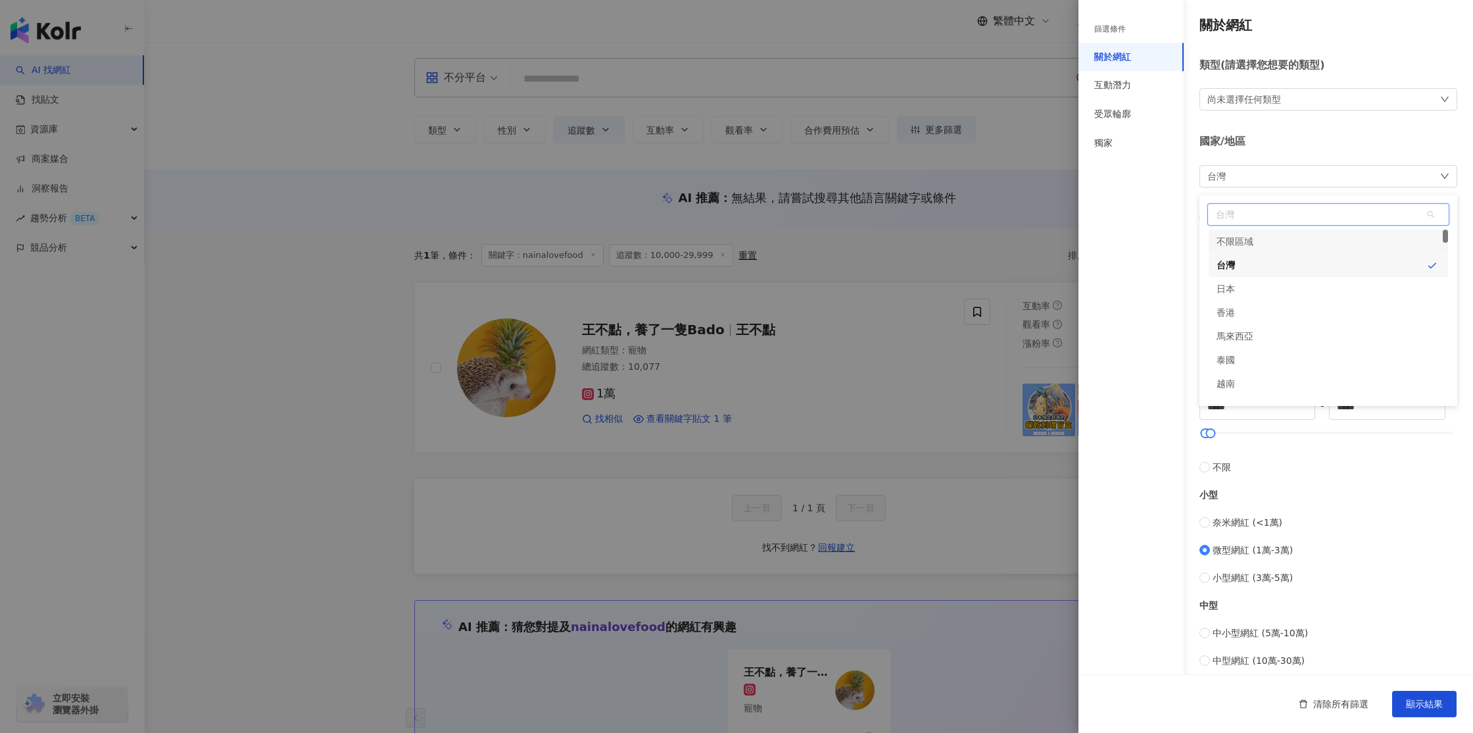
click at [1232, 214] on span "台灣" at bounding box center [1328, 214] width 241 height 21
type input "*"
click at [1364, 143] on div "國家/地區" at bounding box center [1329, 141] width 258 height 14
click at [1433, 704] on span "顯示結果" at bounding box center [1424, 704] width 37 height 11
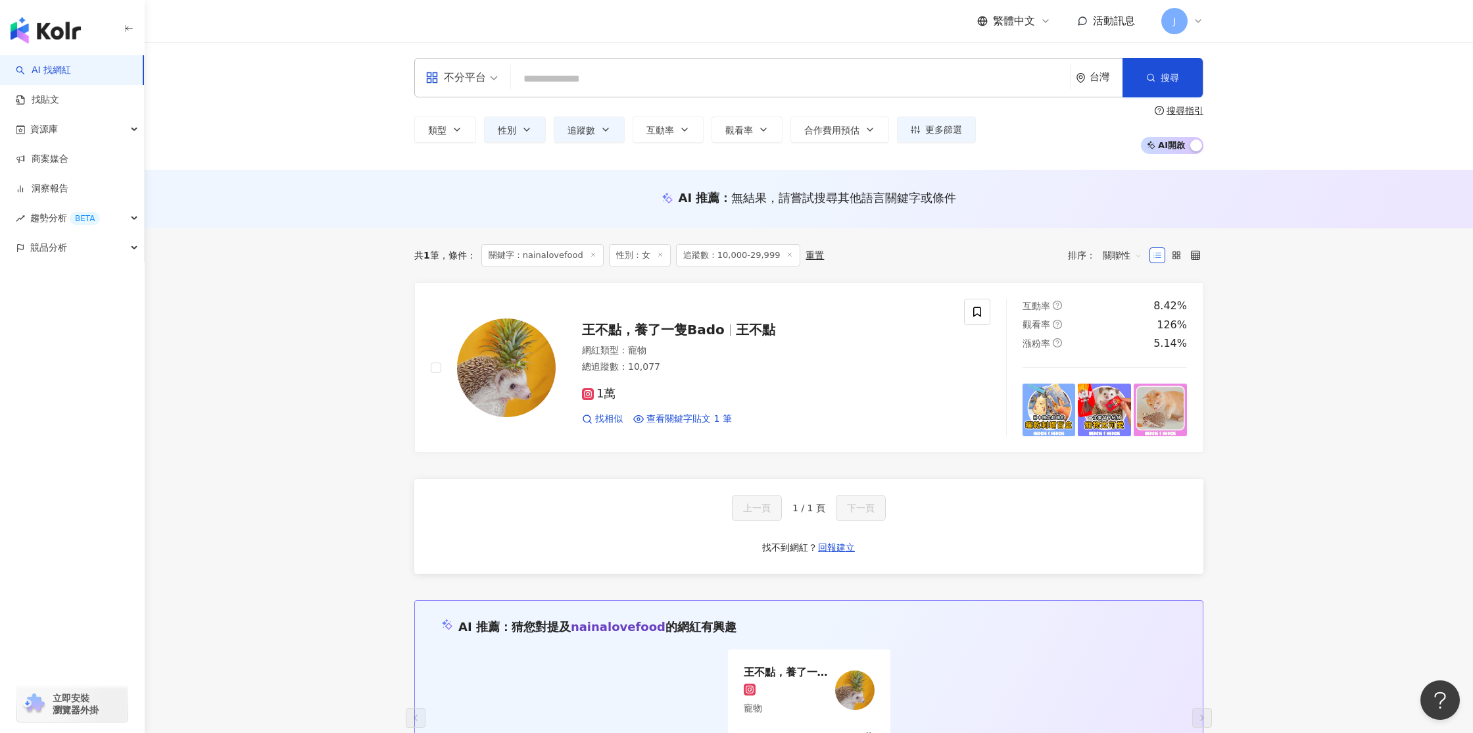
click at [587, 78] on input "search" at bounding box center [790, 78] width 549 height 25
type input "**"
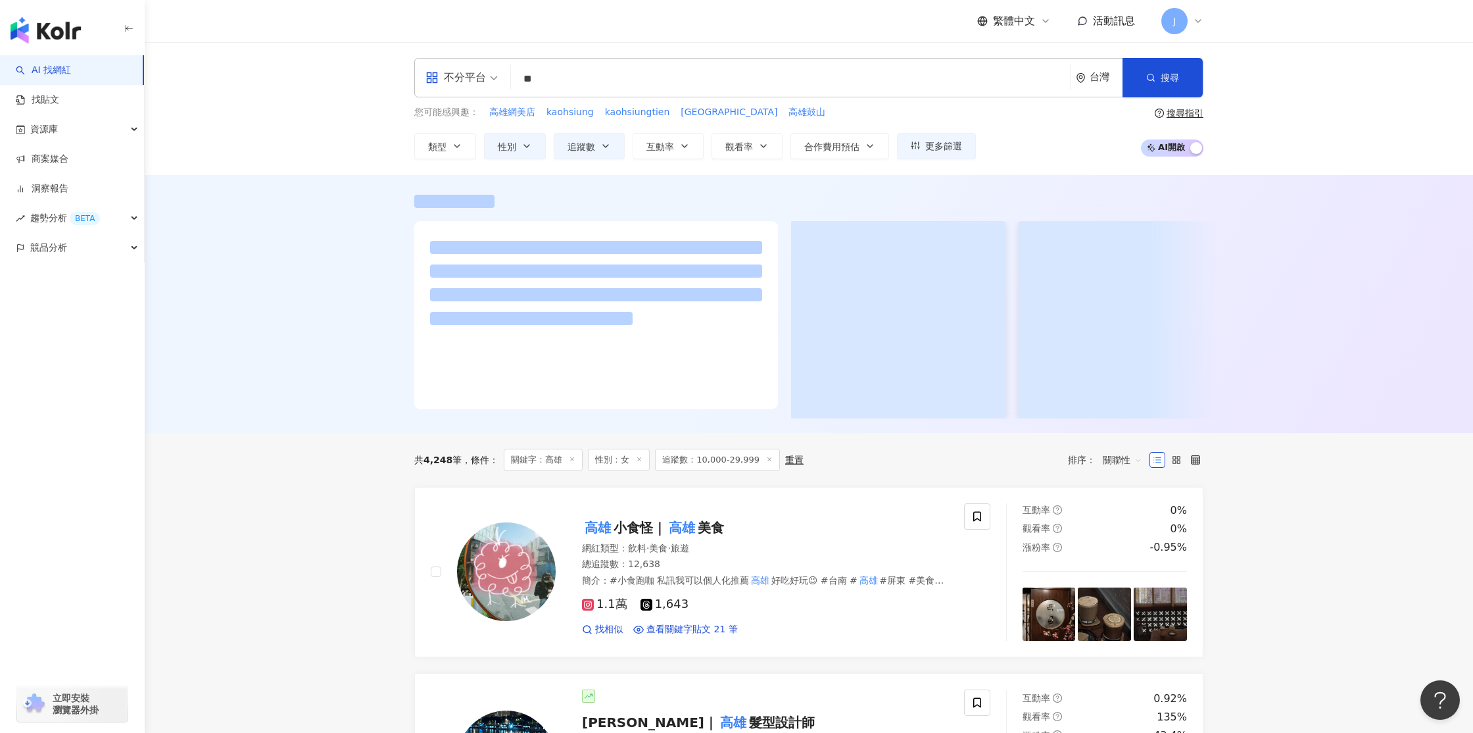
click at [1325, 89] on div "不分平台 ** 台灣 搜尋 ffdb36b3-43ae-4613-a3dd-df93d2574959 3266d33f-bb3e-4a9e-b0c0-d372…" at bounding box center [809, 108] width 1329 height 133
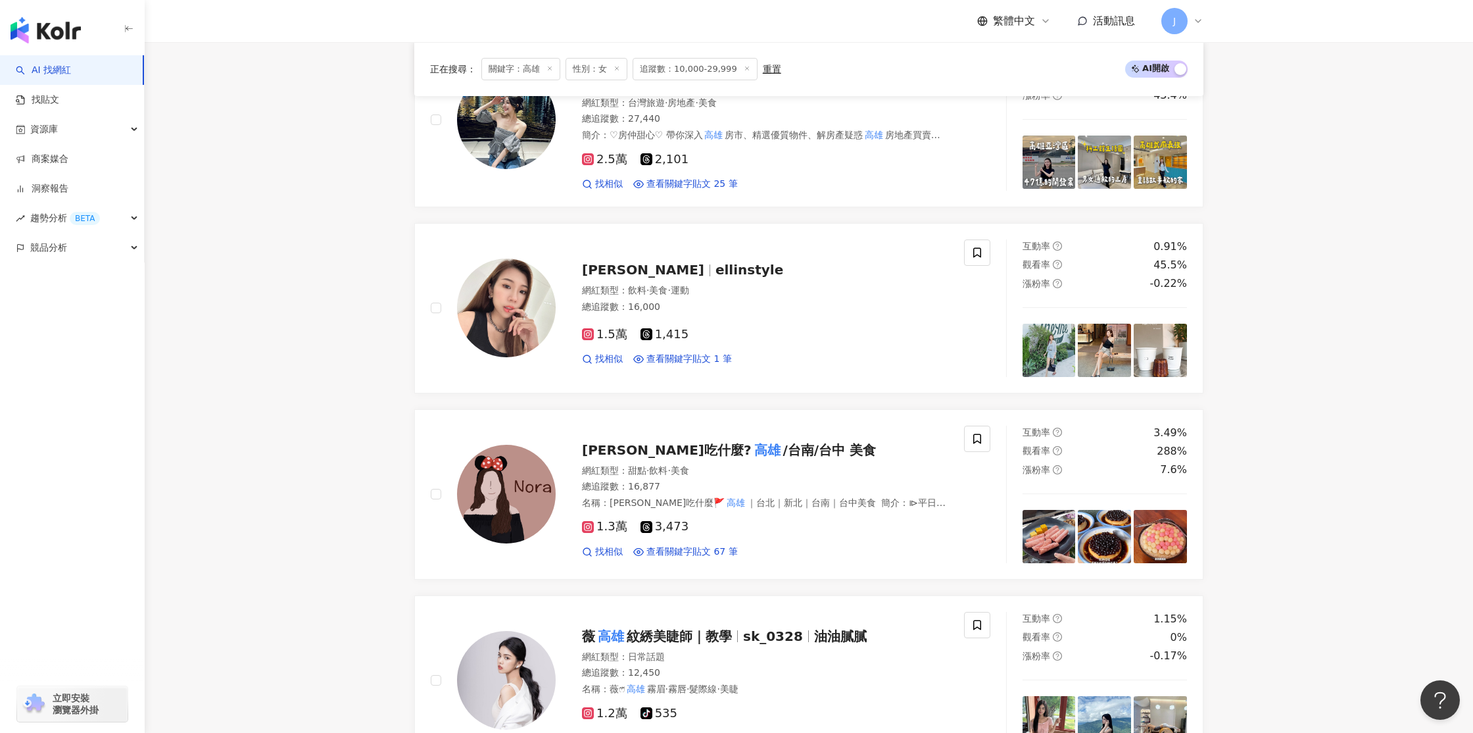
scroll to position [706, 0]
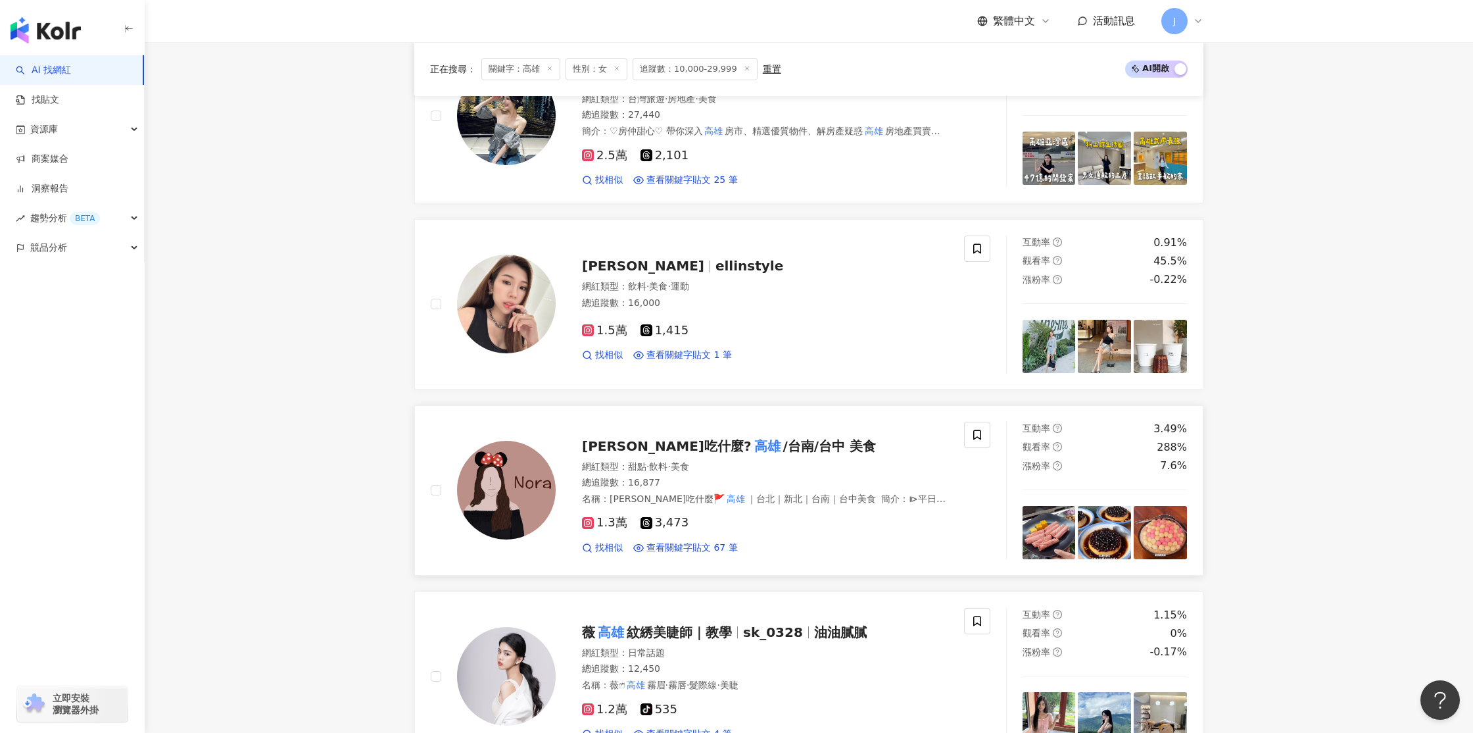
click at [783, 439] on span "/台南/台中 美食" at bounding box center [829, 446] width 93 height 16
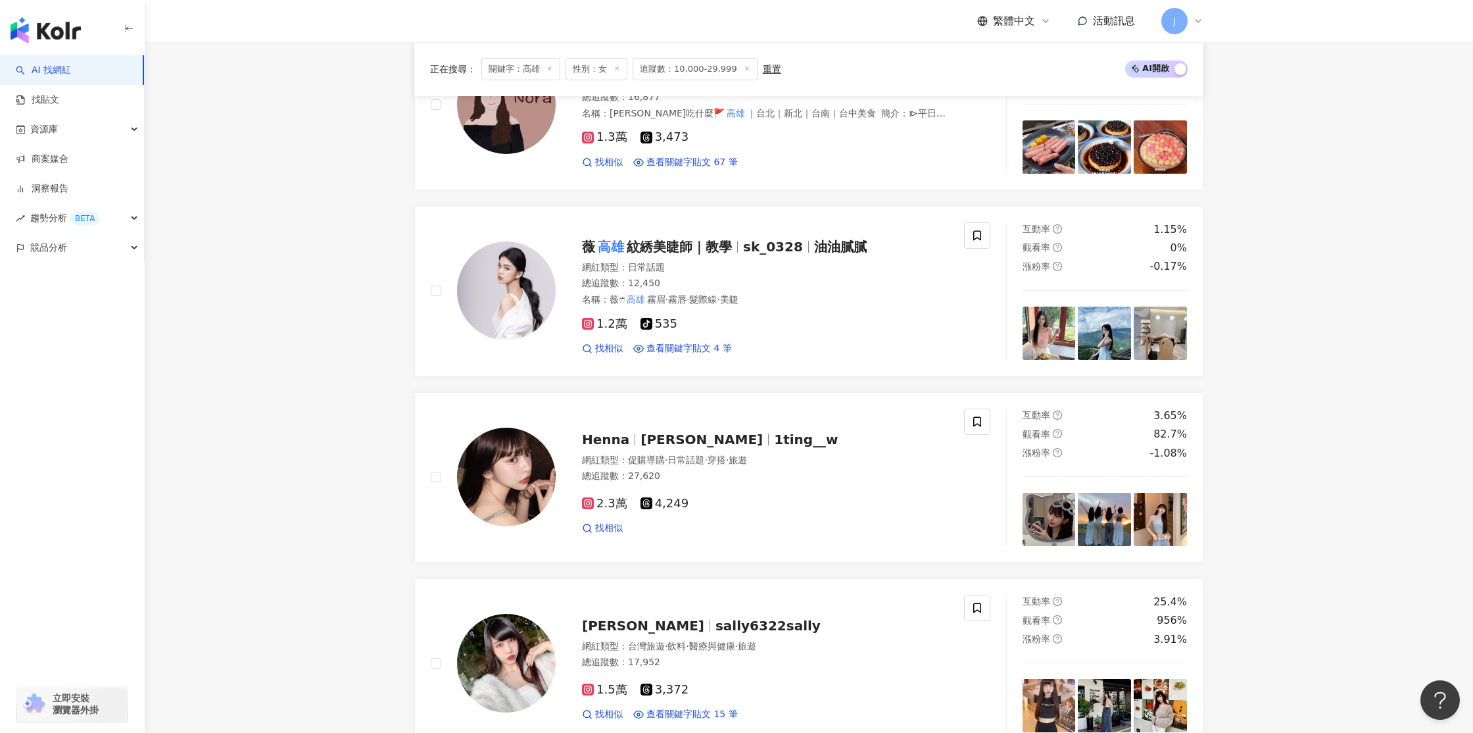
scroll to position [1093, 0]
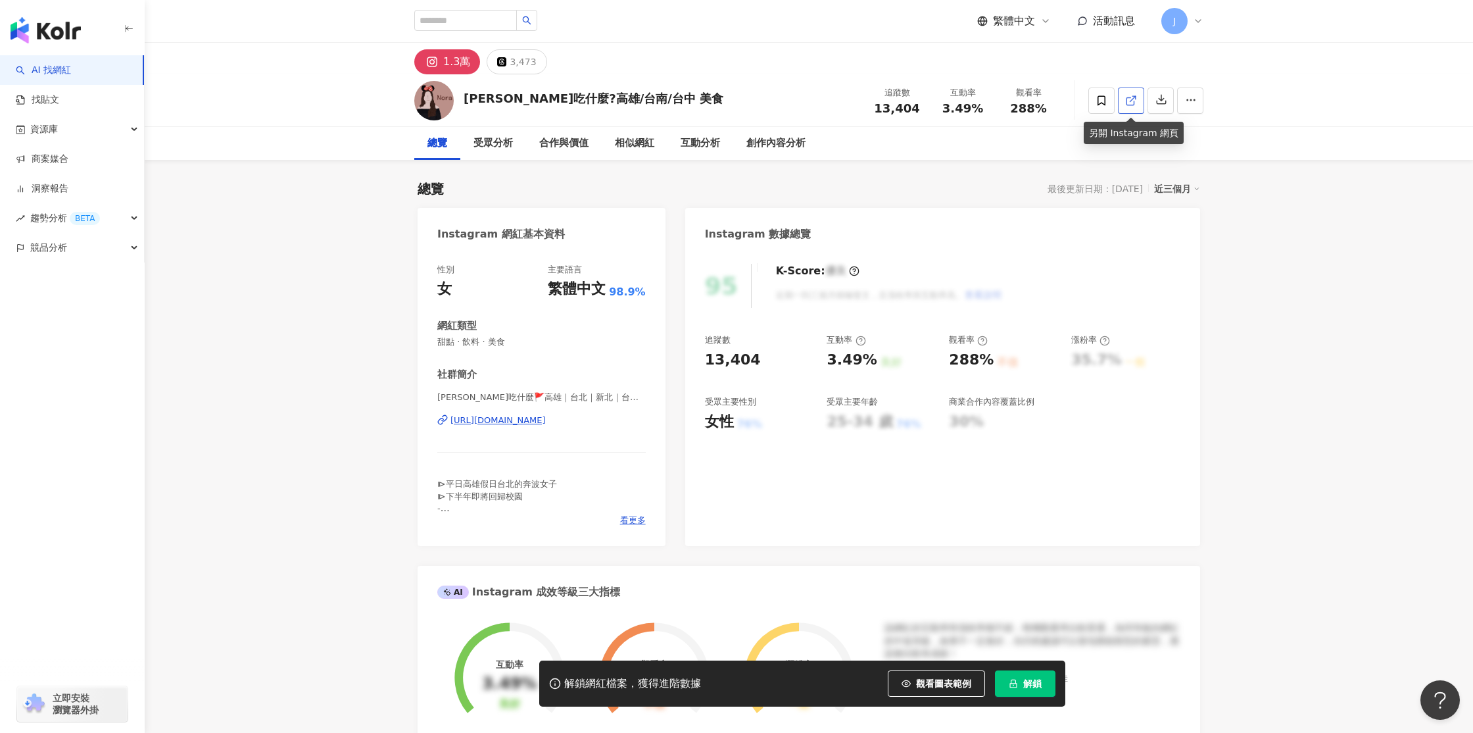
click at [1132, 104] on icon at bounding box center [1130, 100] width 7 height 7
